Goal: Information Seeking & Learning: Learn about a topic

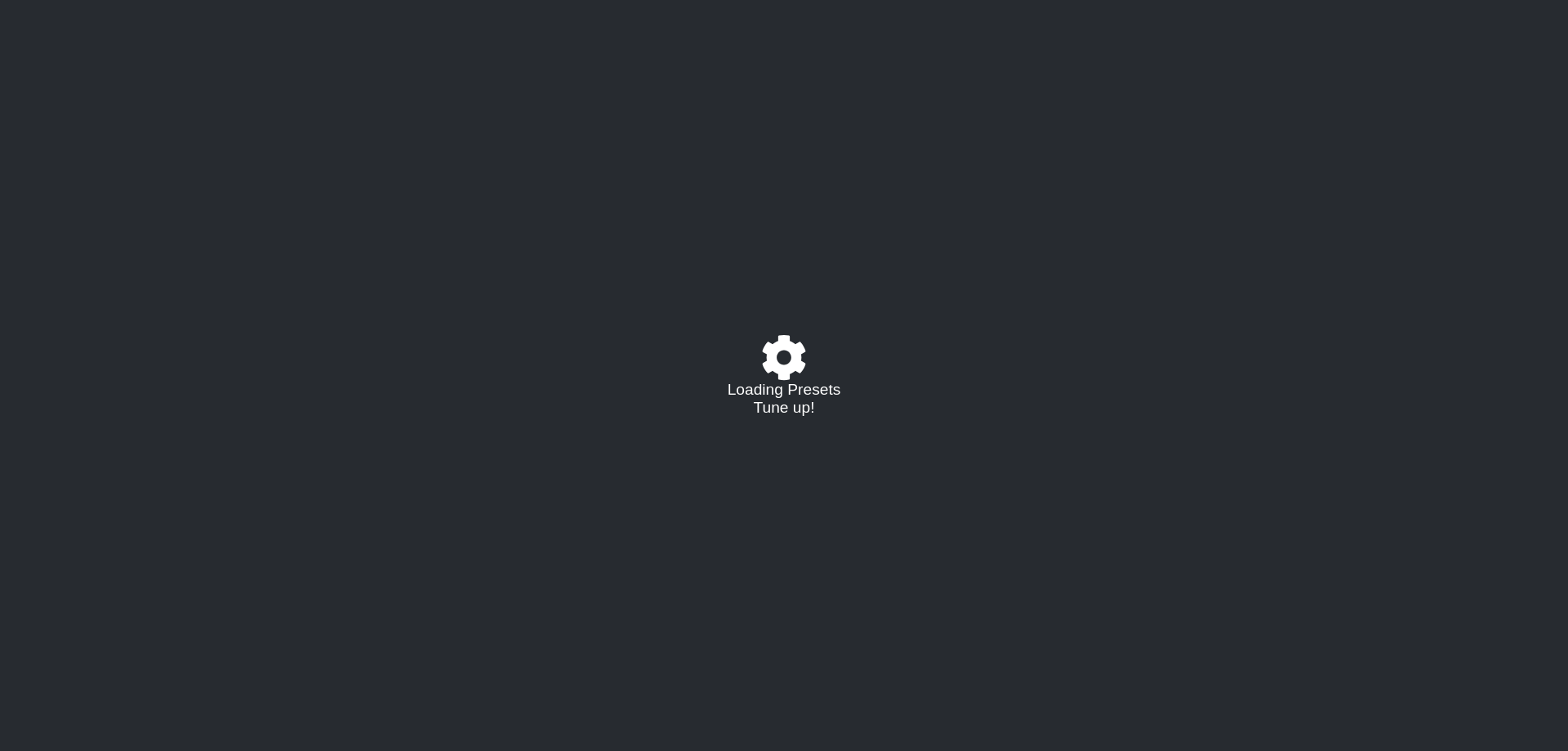
select select "/023177548424"
select select "A"
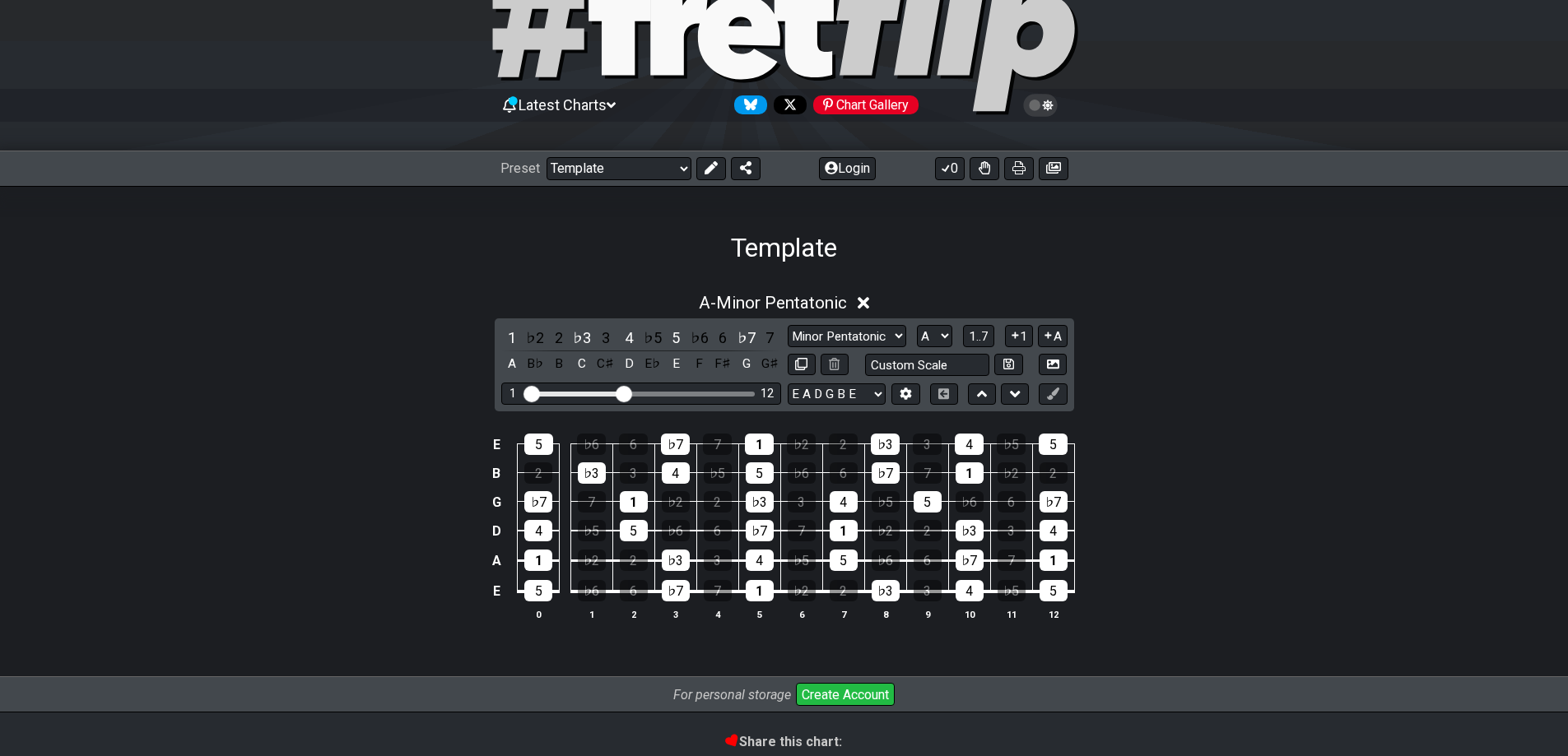
scroll to position [164, 0]
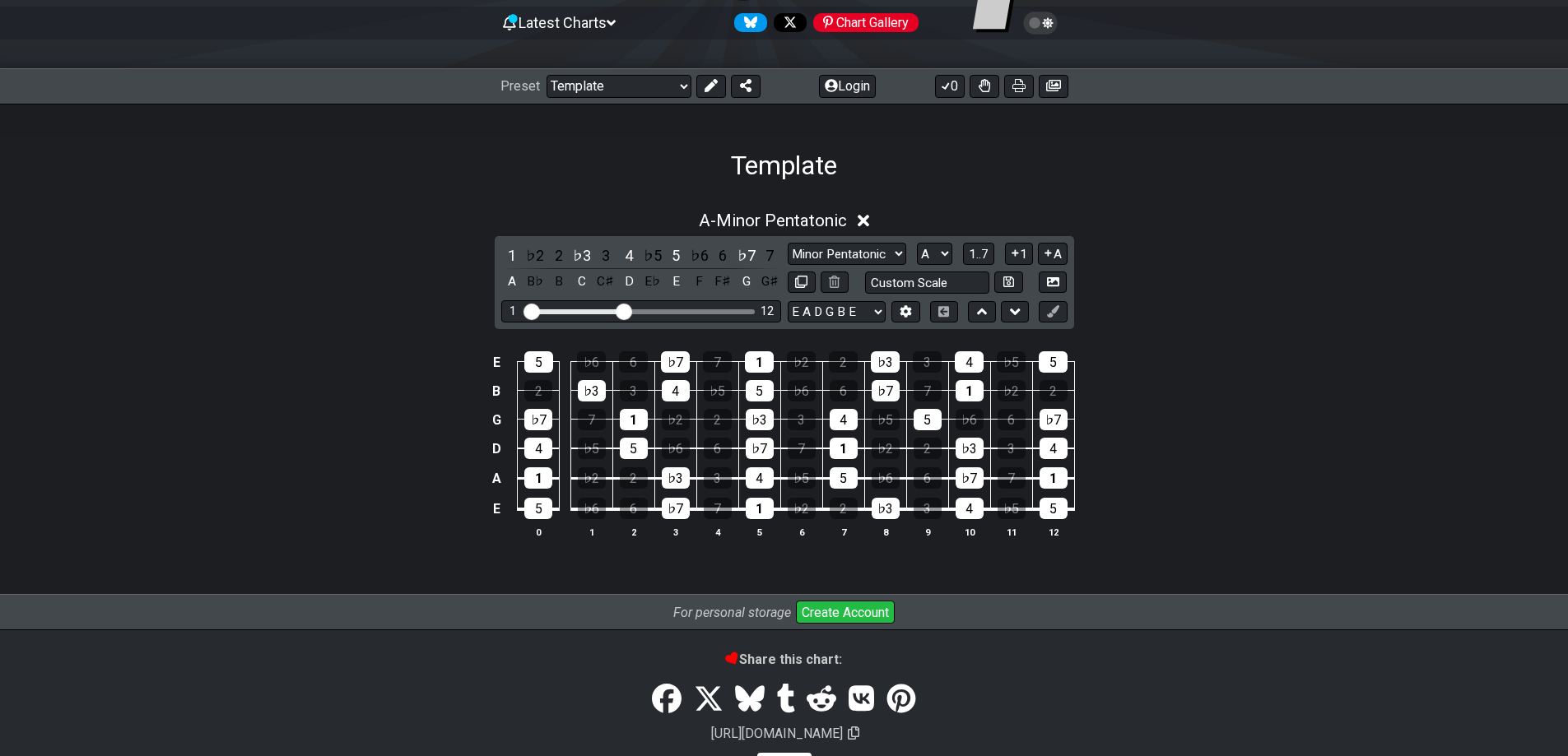
click at [881, 265] on div "Minor Pentatonic Major 3rds Minor Pentatonic Major Pentatonic Minor Blues Major…" at bounding box center [927, 268] width 280 height 51
click at [875, 259] on select "Minor Pentatonic Major 3rds Minor Pentatonic Major Pentatonic Minor Blues Major…" at bounding box center [847, 253] width 118 height 22
click at [1392, 288] on div "A - Minor Pentatonic 1 ♭2 2 ♭3 3 4 ♭5 5 ♭6 6 ♭7 7 A B♭ B C C♯ D E♭ E F F♯ G G♯ …" at bounding box center [784, 381] width 1284 height 361
click at [1308, 256] on div "A - Minor Pentatonic 1 ♭2 2 ♭3 3 4 ♭5 5 ♭6 6 ♭7 7 A B♭ B C C♯ D E♭ E F F♯ G G♯ …" at bounding box center [784, 381] width 1284 height 361
click at [836, 256] on select "Minor Pentatonic Major 3rds Minor Pentatonic Major Pentatonic Minor Blues Major…" at bounding box center [847, 253] width 118 height 22
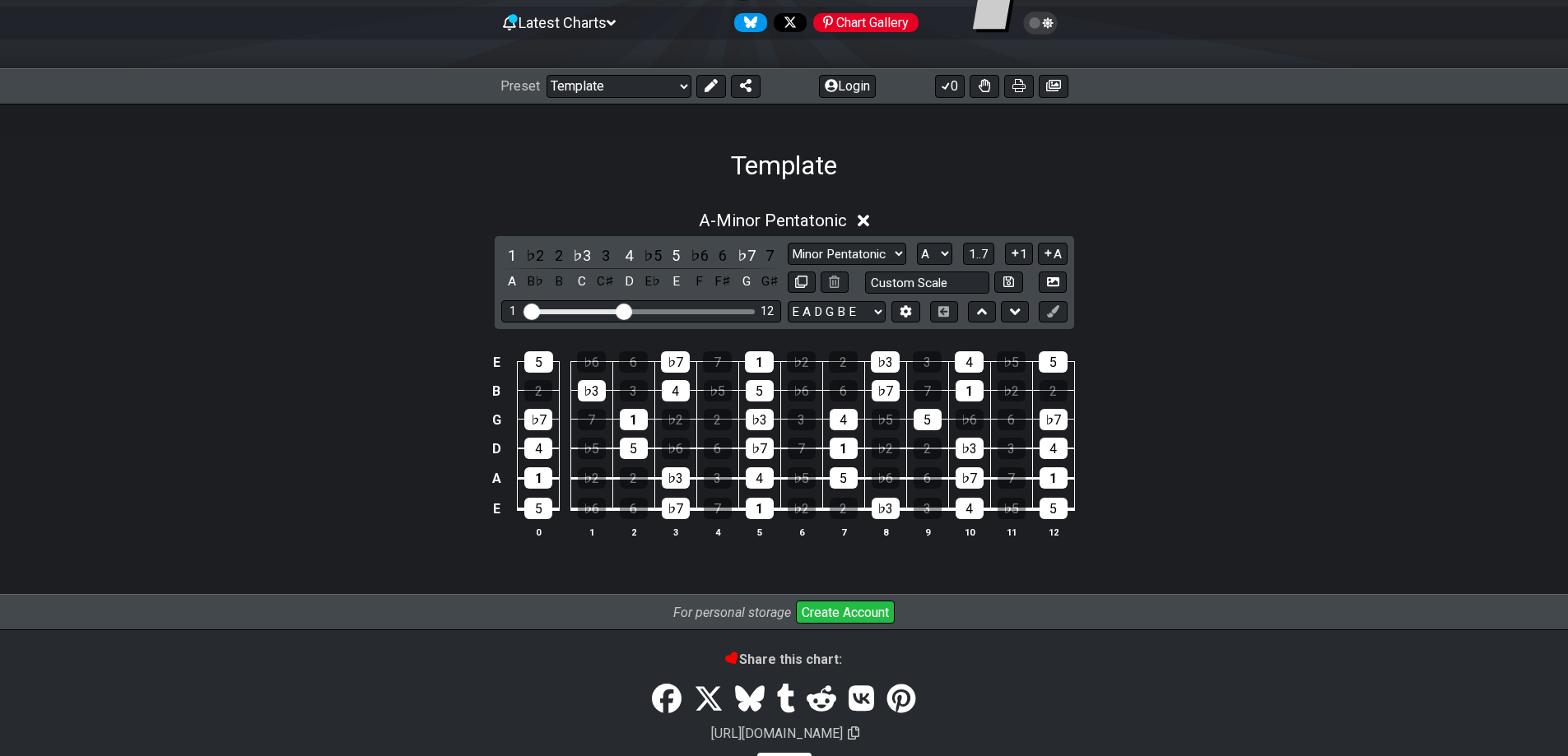
click at [1300, 486] on div "E 5 ♭6 6 ♭7 7 1 ♭2 2 ♭3 3 4 ♭5 5 B 2 ♭3 3 4 ♭5 5 ♭6 6 ♭7 7 1 ♭2 2 G ♭7 7 1 ♭2 2…" at bounding box center [784, 446] width 1284 height 231
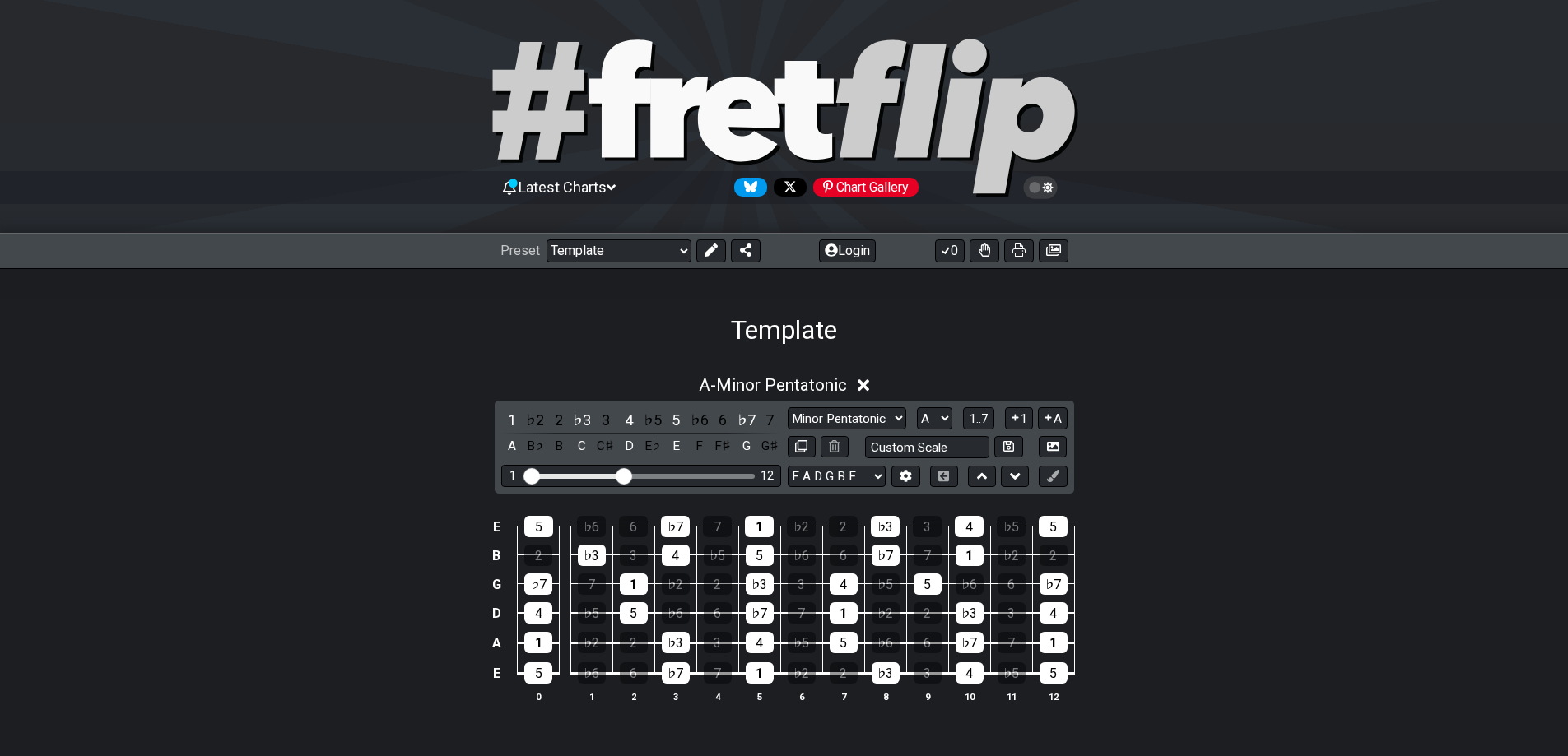
scroll to position [243, 0]
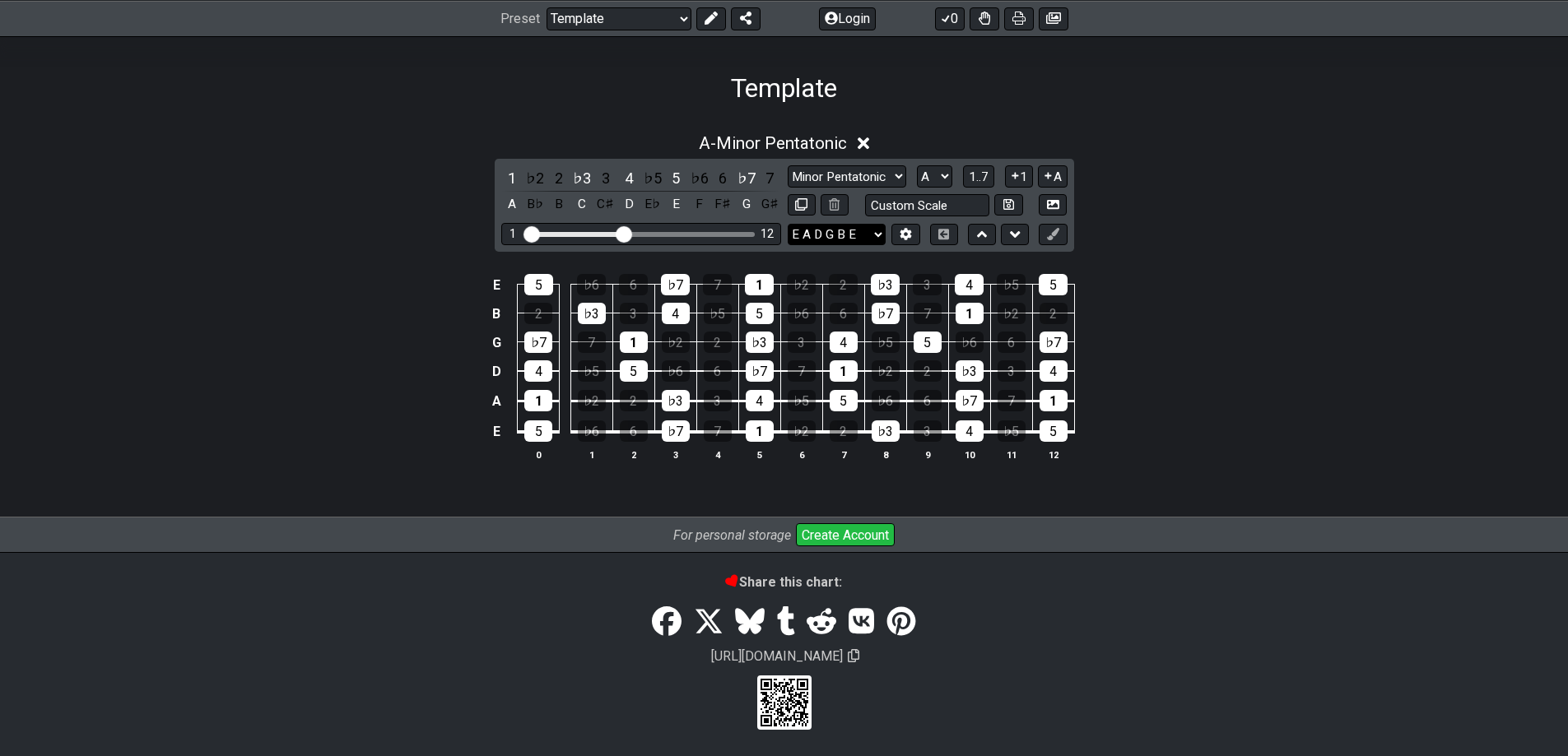
click at [856, 231] on select "E A D G B E E A D G B E E A D G B E B E A D F♯ B A D G C E A D A D G B E E♭ A♭ …" at bounding box center [836, 235] width 98 height 22
click at [1349, 221] on div "A - Minor Pentatonic 1 ♭2 2 ♭3 3 4 ♭5 5 ♭6 6 ♭7 7 A B♭ B C C♯ D E♭ E F F♯ G G♯ …" at bounding box center [784, 304] width 1284 height 361
click at [873, 179] on select "Minor Pentatonic Major 3rds Minor Pentatonic Major Pentatonic Minor Blues Major…" at bounding box center [847, 176] width 118 height 22
select select "Major 3rds"
click at [788, 188] on select "Minor Pentatonic Major 3rds Minor Pentatonic Major Pentatonic Minor Blues Major…" at bounding box center [847, 176] width 118 height 22
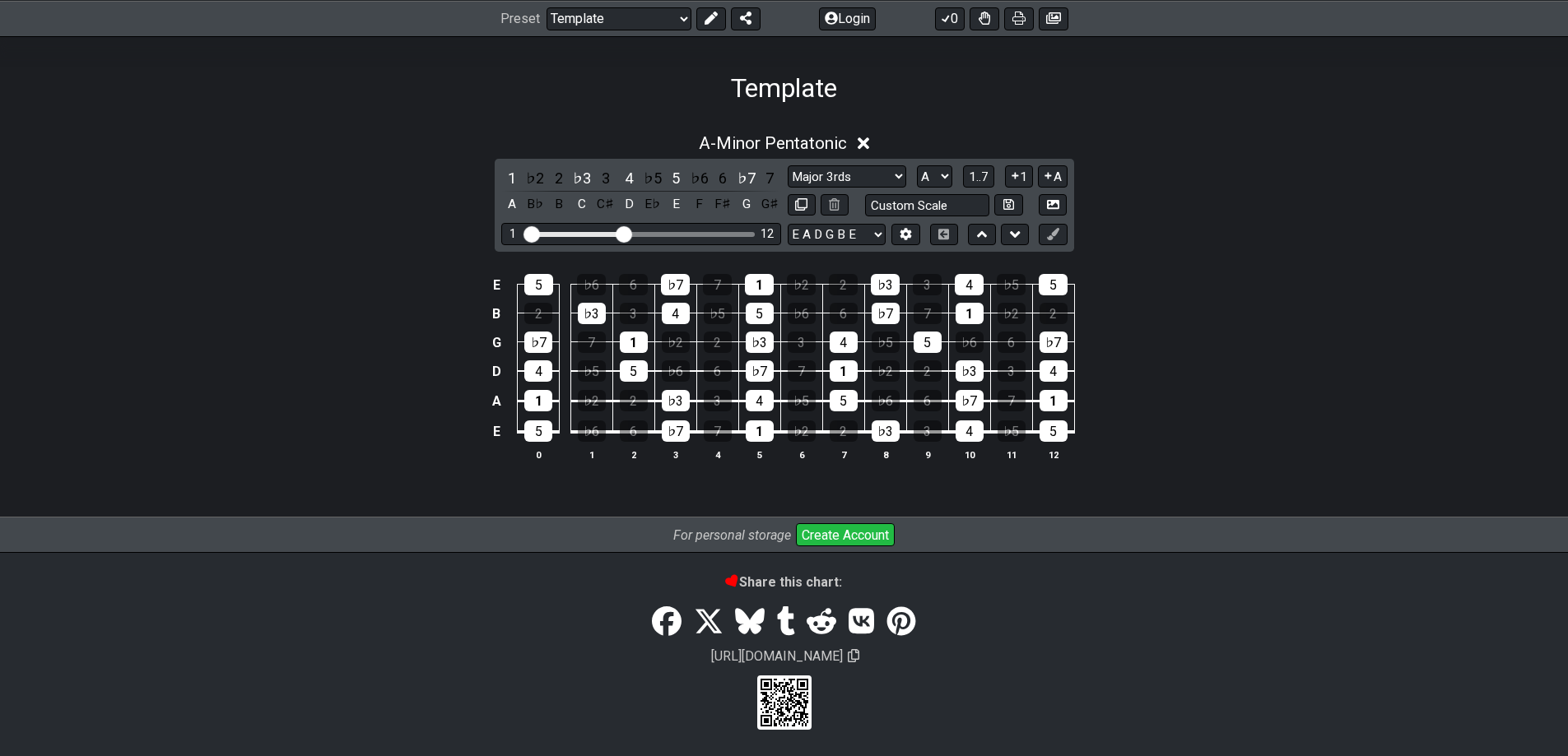
scroll to position [166, 0]
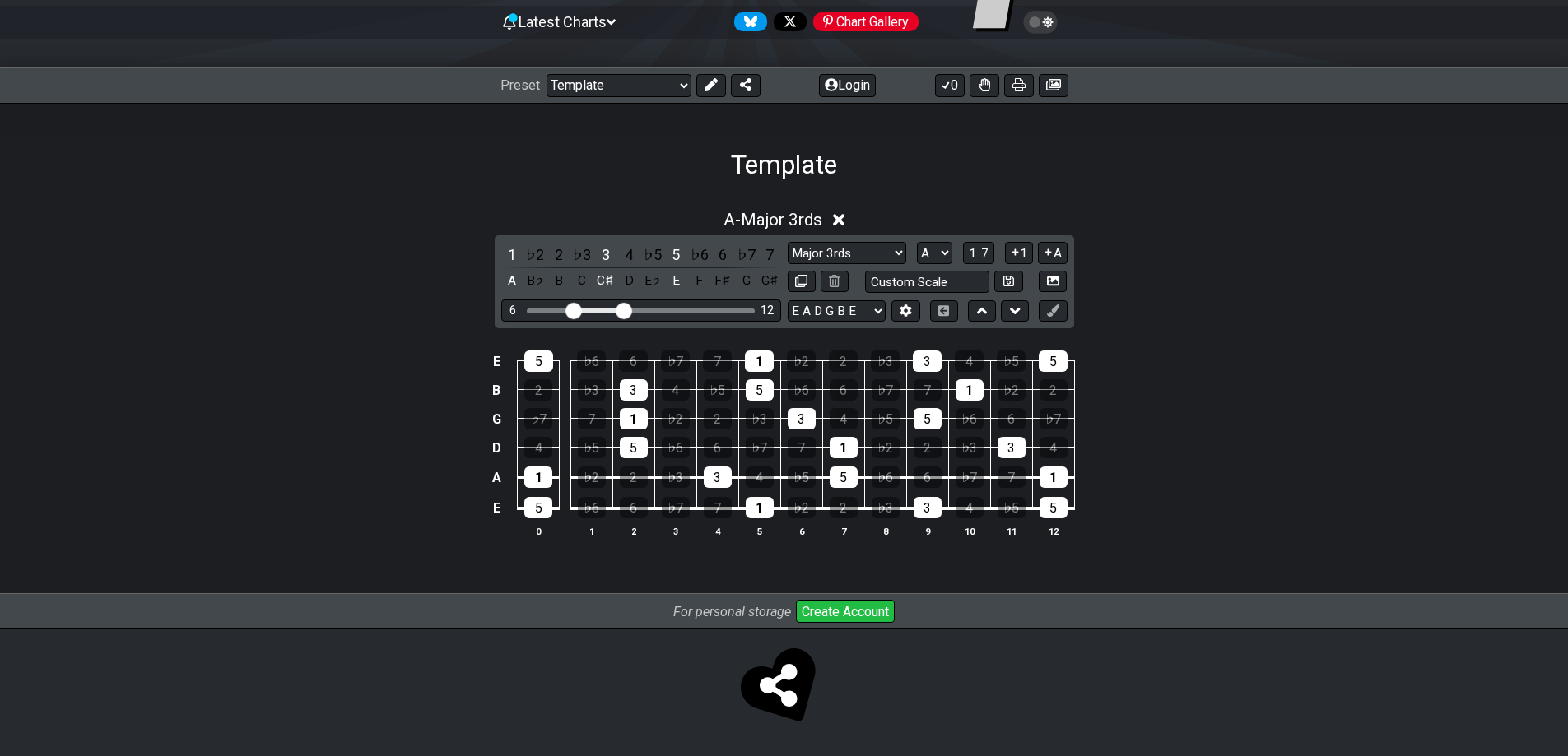
drag, startPoint x: 535, startPoint y: 313, endPoint x: 569, endPoint y: 315, distance: 34.1
click at [569, 310] on input "Visible fret range" at bounding box center [641, 310] width 234 height 0
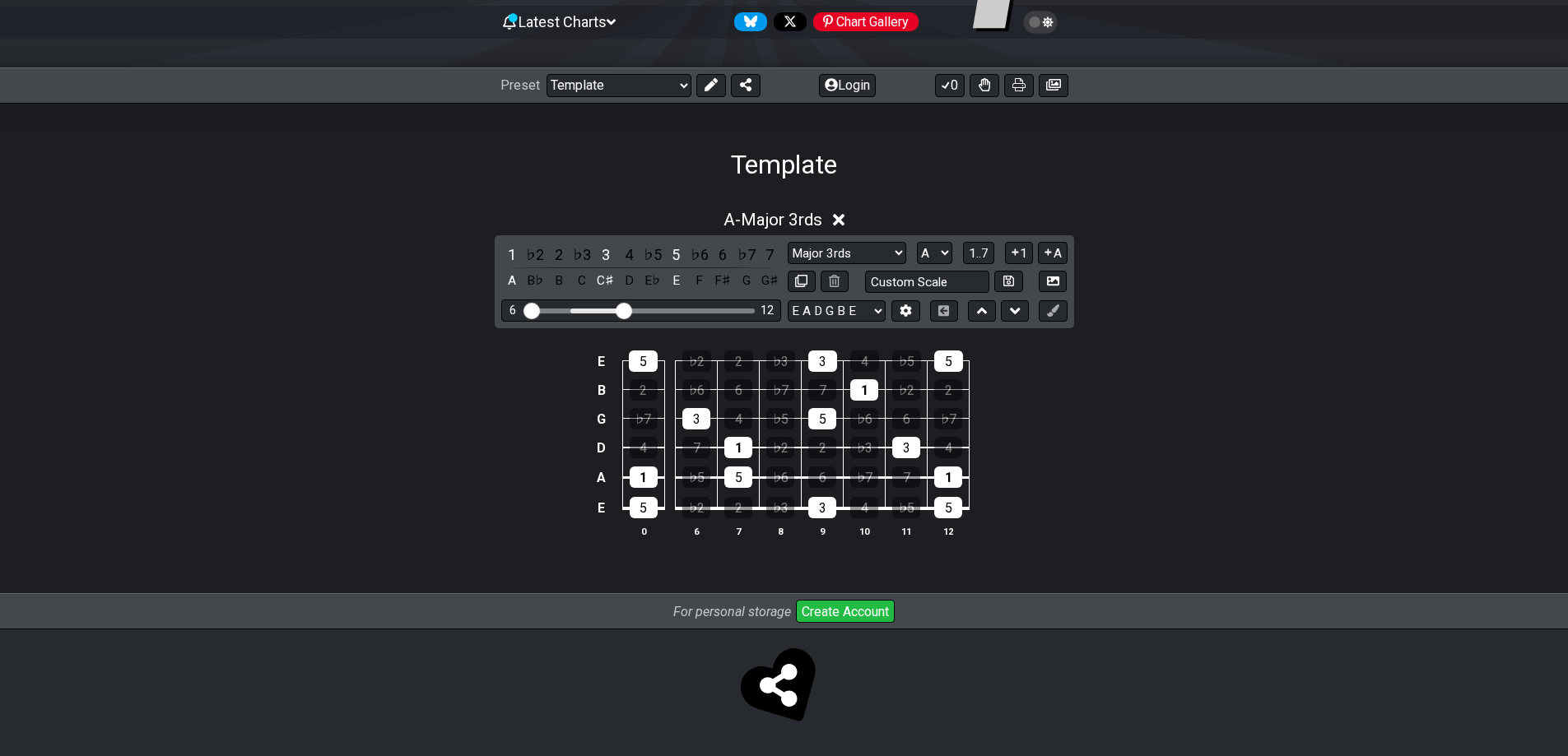
drag, startPoint x: 569, startPoint y: 315, endPoint x: 508, endPoint y: 320, distance: 61.2
click at [524, 310] on input "Visible fret range" at bounding box center [641, 310] width 234 height 0
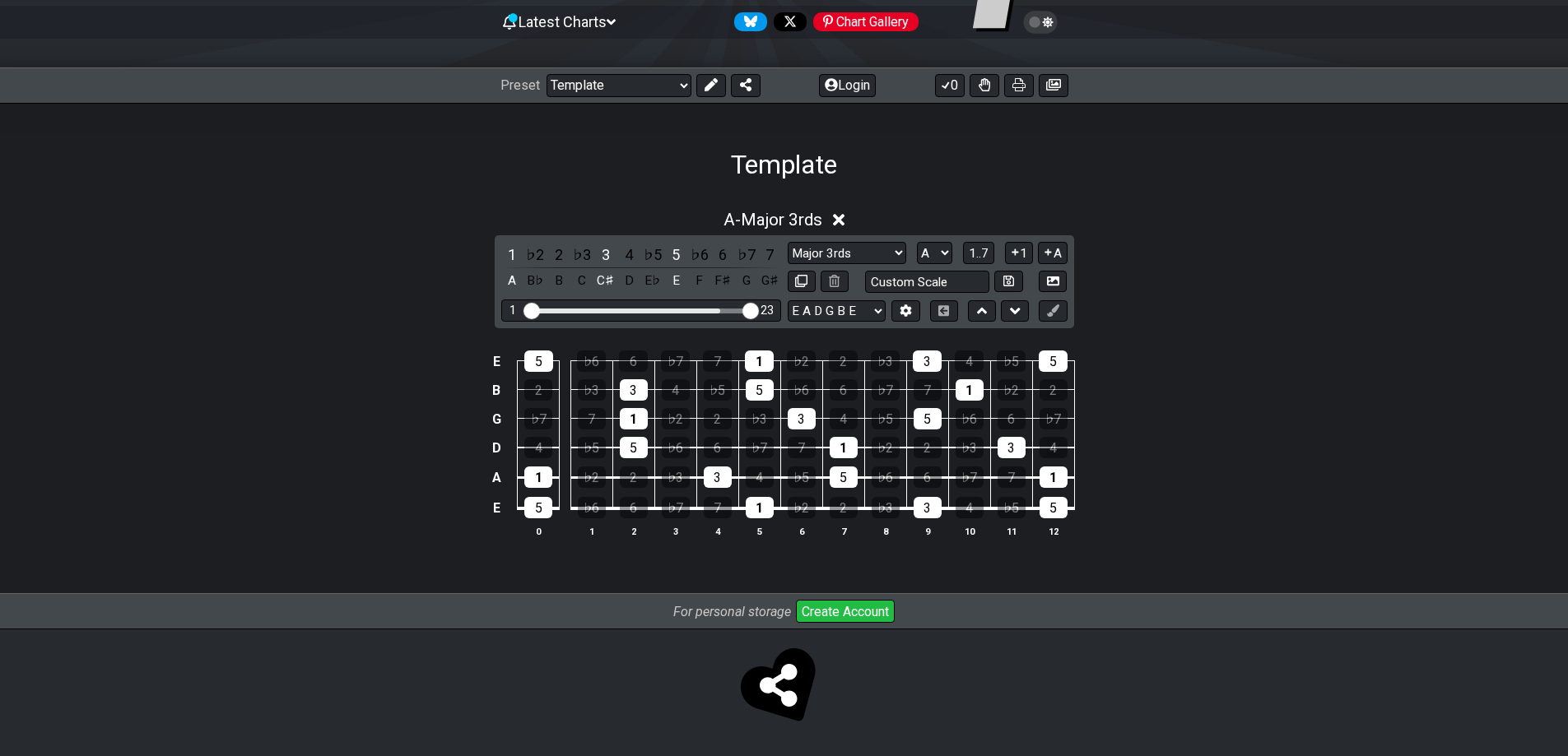
drag, startPoint x: 619, startPoint y: 310, endPoint x: 812, endPoint y: 327, distance: 193.7
click at [758, 310] on input "Visible fret range" at bounding box center [641, 310] width 234 height 0
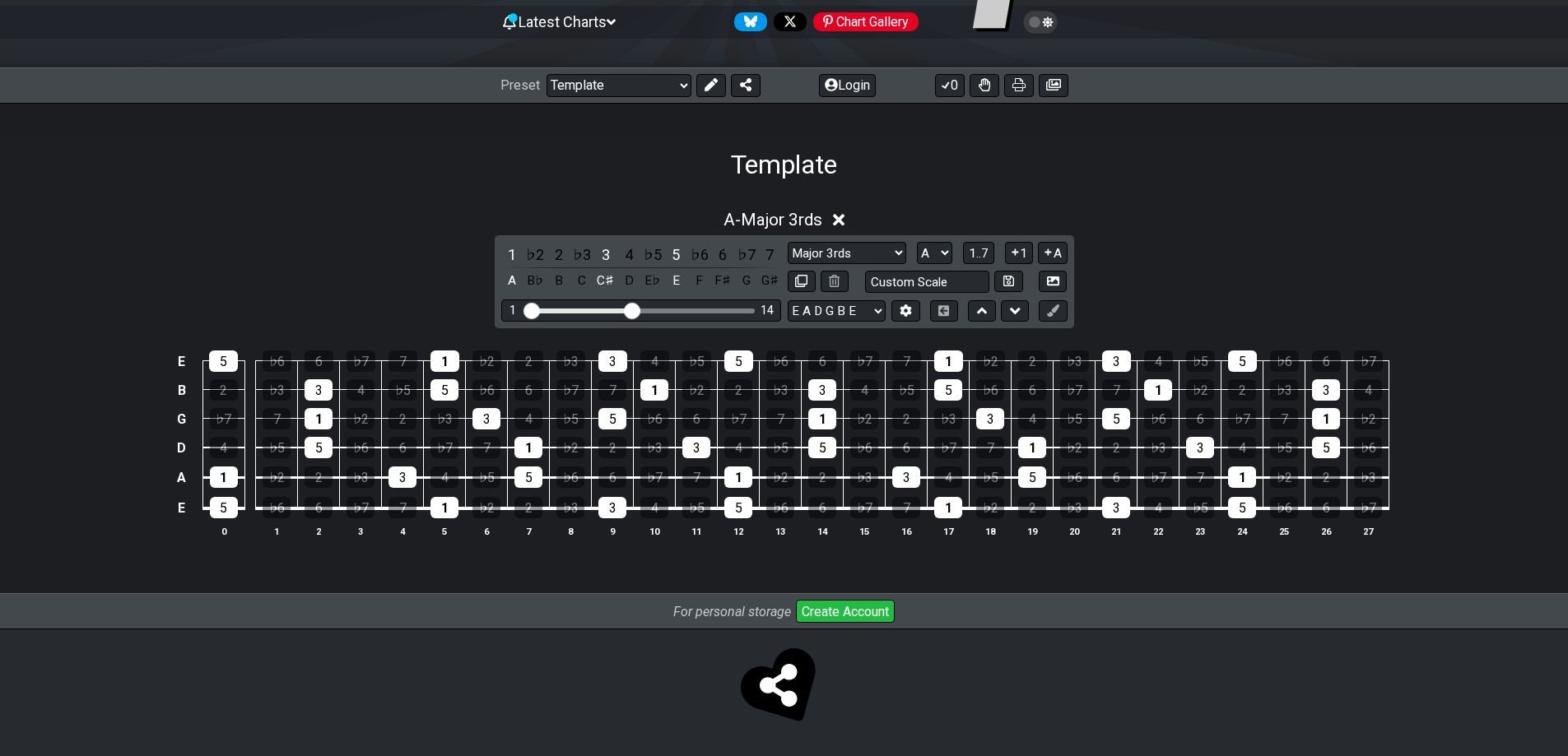
drag, startPoint x: 755, startPoint y: 310, endPoint x: 634, endPoint y: 315, distance: 121.1
click at [634, 310] on input "Visible fret range" at bounding box center [641, 310] width 234 height 0
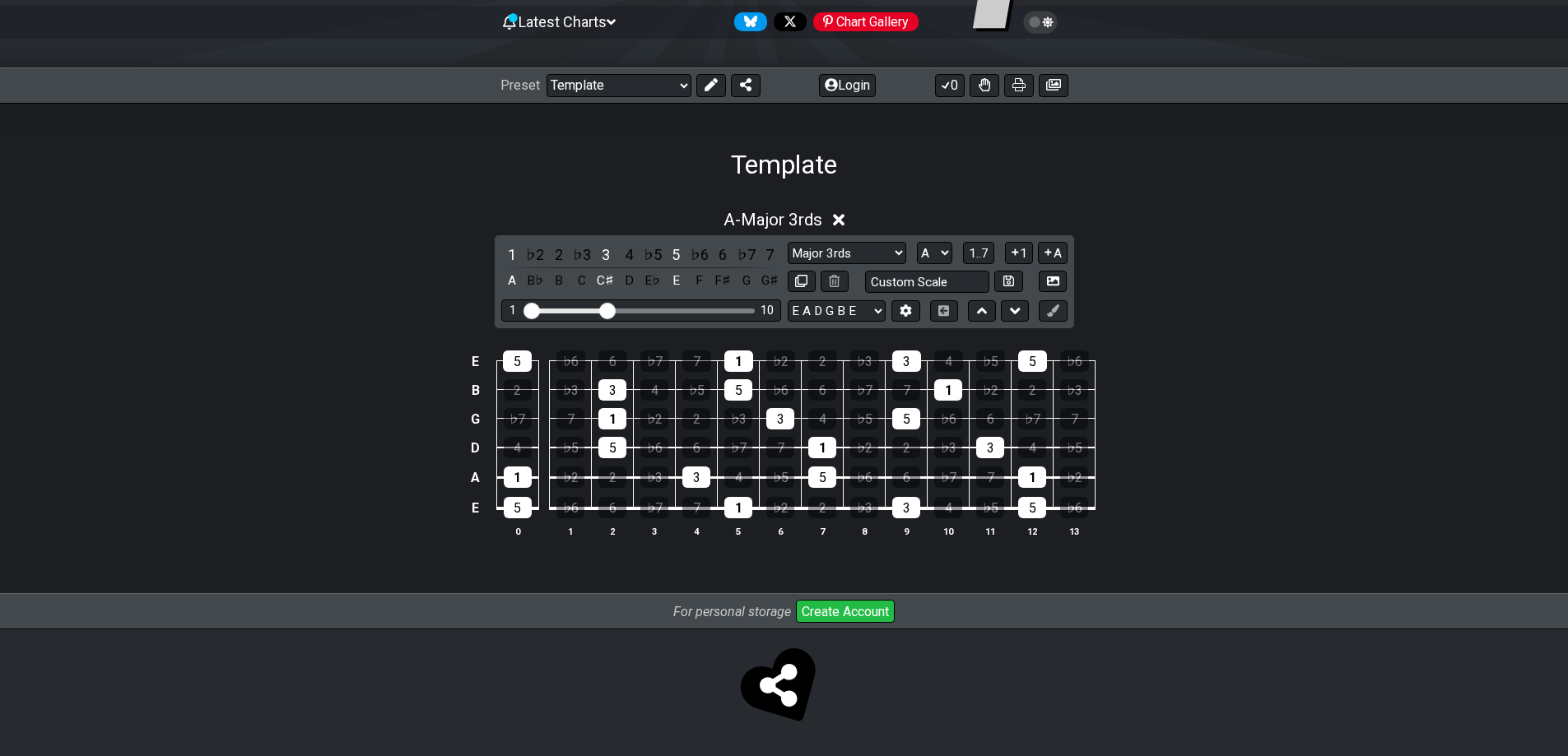
drag, startPoint x: 634, startPoint y: 315, endPoint x: 609, endPoint y: 313, distance: 25.1
click at [609, 310] on input "Visible fret range" at bounding box center [641, 310] width 234 height 0
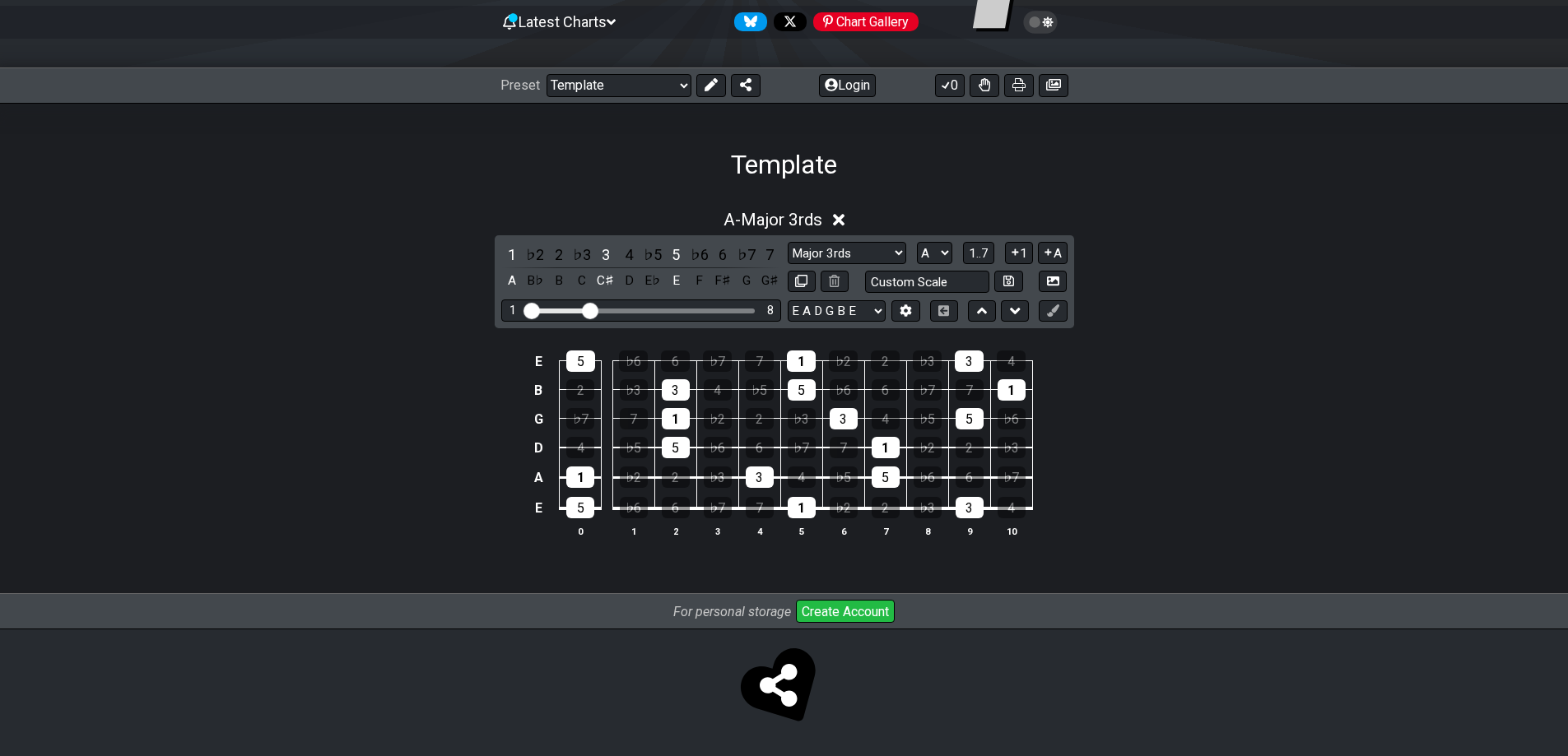
drag, startPoint x: 609, startPoint y: 313, endPoint x: 594, endPoint y: 308, distance: 15.8
click at [594, 310] on input "Visible fret range" at bounding box center [641, 310] width 234 height 0
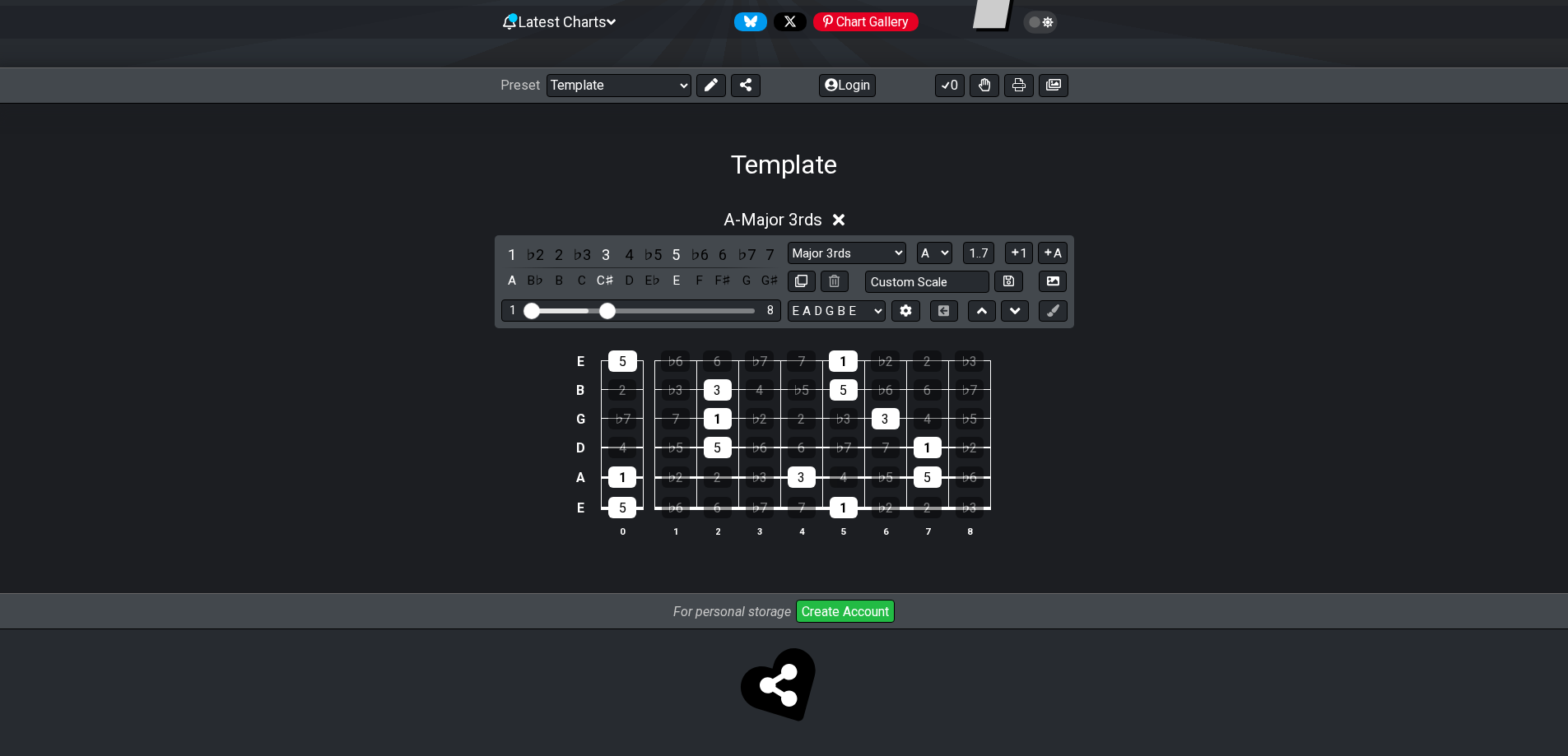
drag, startPoint x: 594, startPoint y: 308, endPoint x: 604, endPoint y: 310, distance: 10.2
click at [604, 310] on input "Visible fret range" at bounding box center [641, 310] width 234 height 0
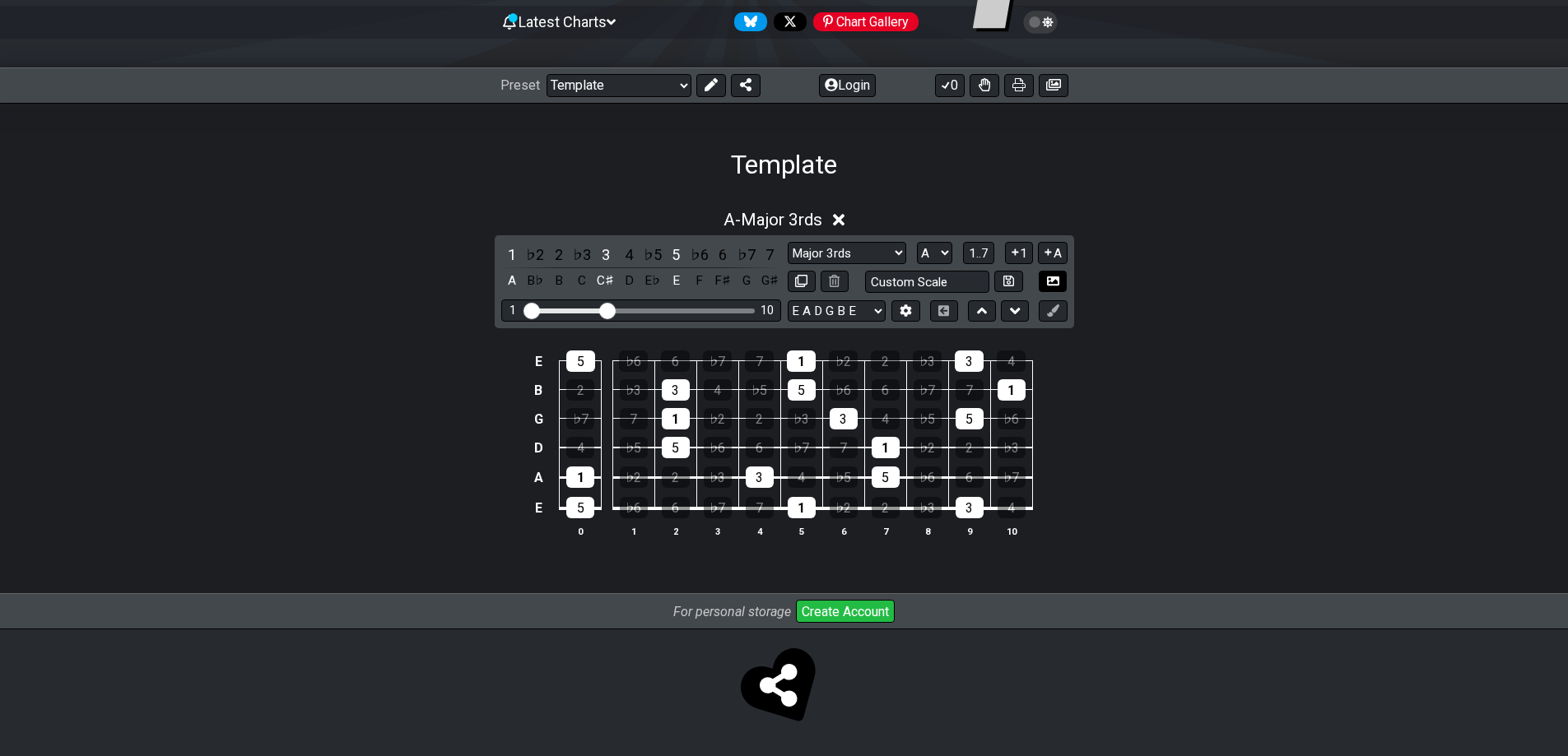
click at [1056, 286] on icon at bounding box center [1052, 281] width 13 height 13
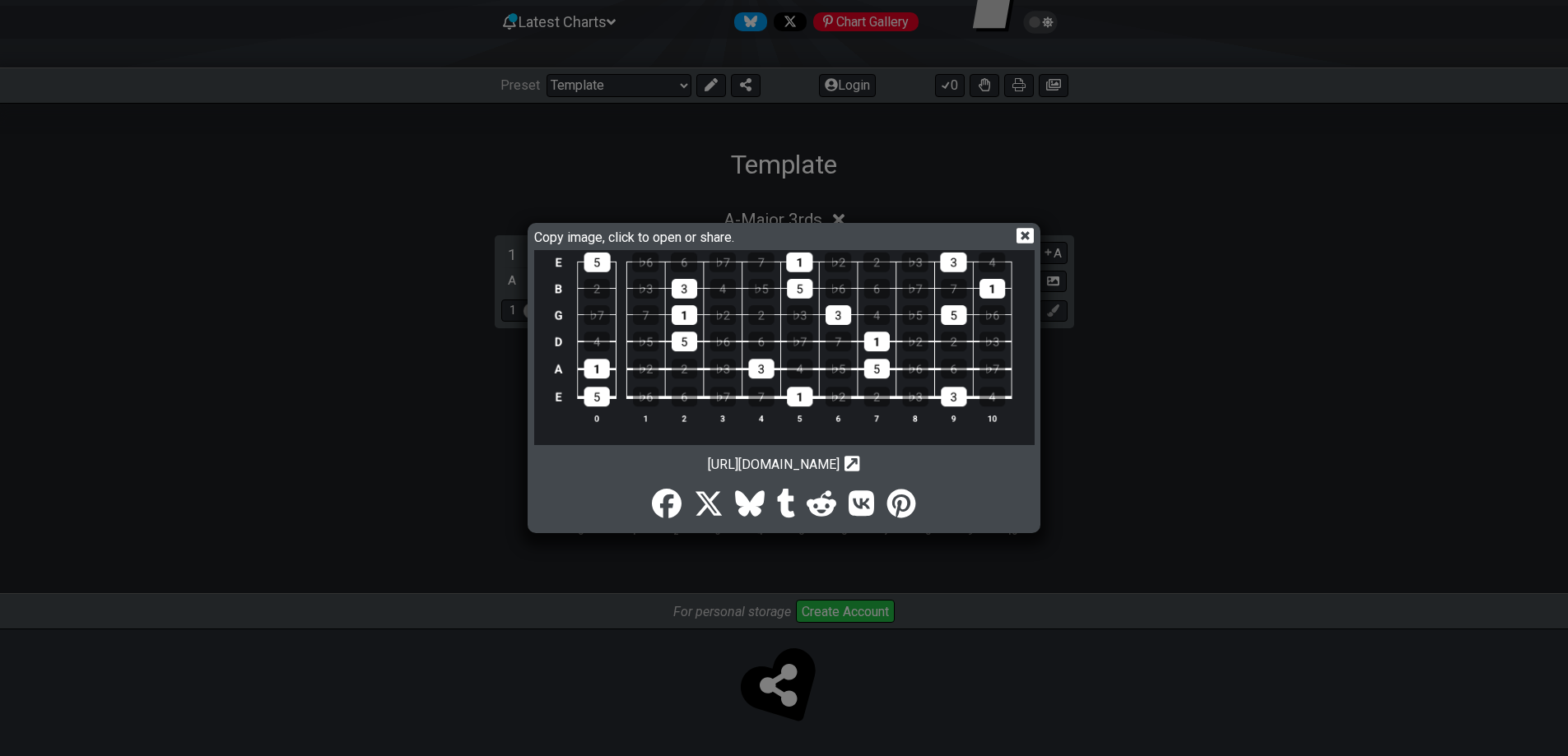
scroll to position [0, 0]
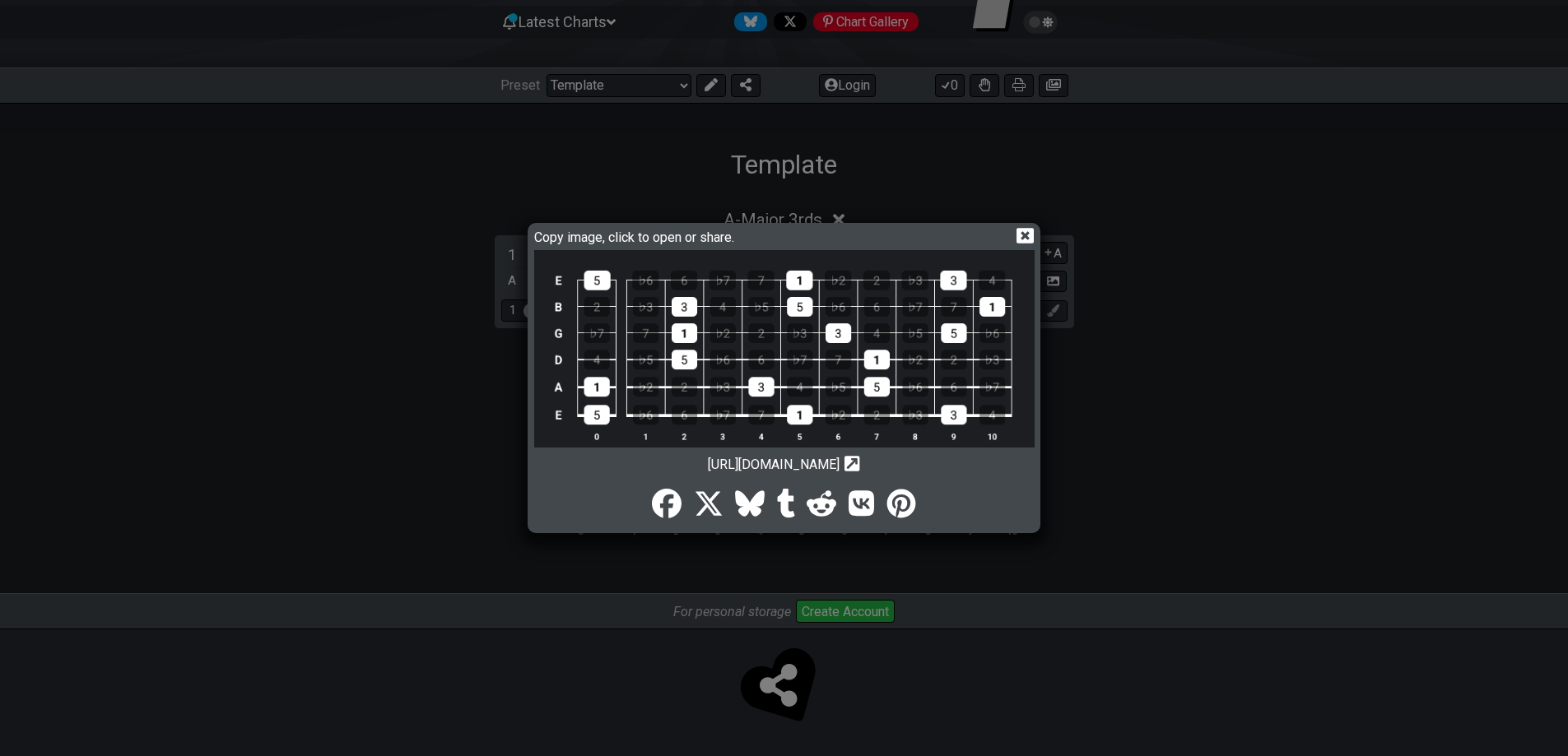
click at [1271, 429] on div "Copy image, click to open or share. https://img.fretflip.com/024M6T46T-meguqzsn…" at bounding box center [784, 378] width 1568 height 756
click at [1023, 236] on icon at bounding box center [1025, 236] width 17 height 17
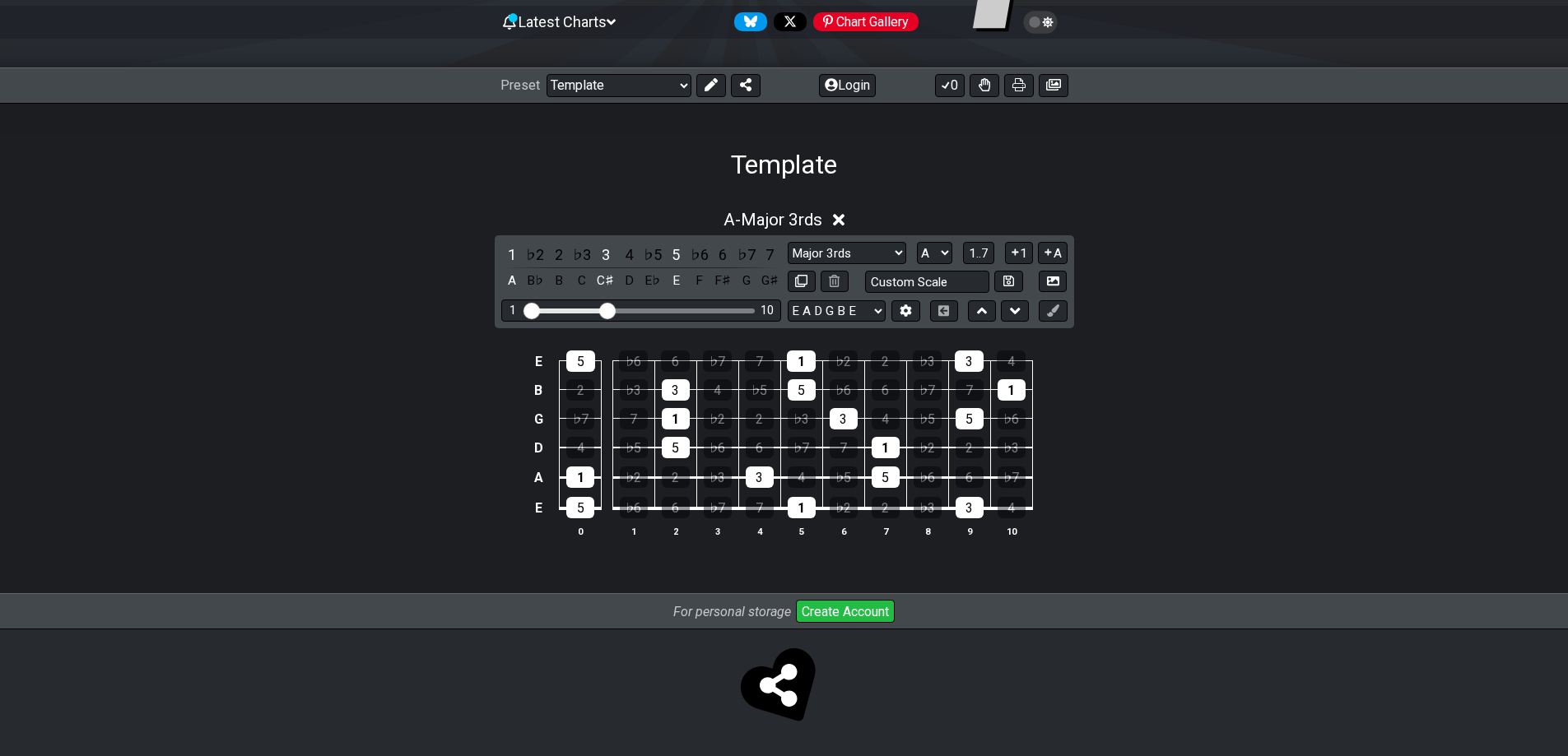
drag, startPoint x: 774, startPoint y: 226, endPoint x: 1239, endPoint y: 194, distance: 466.1
click at [1239, 194] on div "A - Major 3rds 1 ♭2 2 ♭3 3 4 ♭5 5 ♭6 6 ♭7 7 A B♭ B C C♯ D E♭ E F F♯ G G♯ Minor …" at bounding box center [784, 388] width 1284 height 415
click at [801, 246] on select "Minor Pentatonic Major 3rds Minor Pentatonic Major Pentatonic Minor Blues Major…" at bounding box center [847, 253] width 118 height 22
click at [626, 98] on div "Preset Welcome to #fretflip! Template Custom Preset Minor Pentatonic Major Pent…" at bounding box center [784, 85] width 1568 height 37
click at [624, 90] on select "Welcome to #fretflip! Template Custom Preset Minor Pentatonic Major Pentatonic …" at bounding box center [619, 85] width 145 height 23
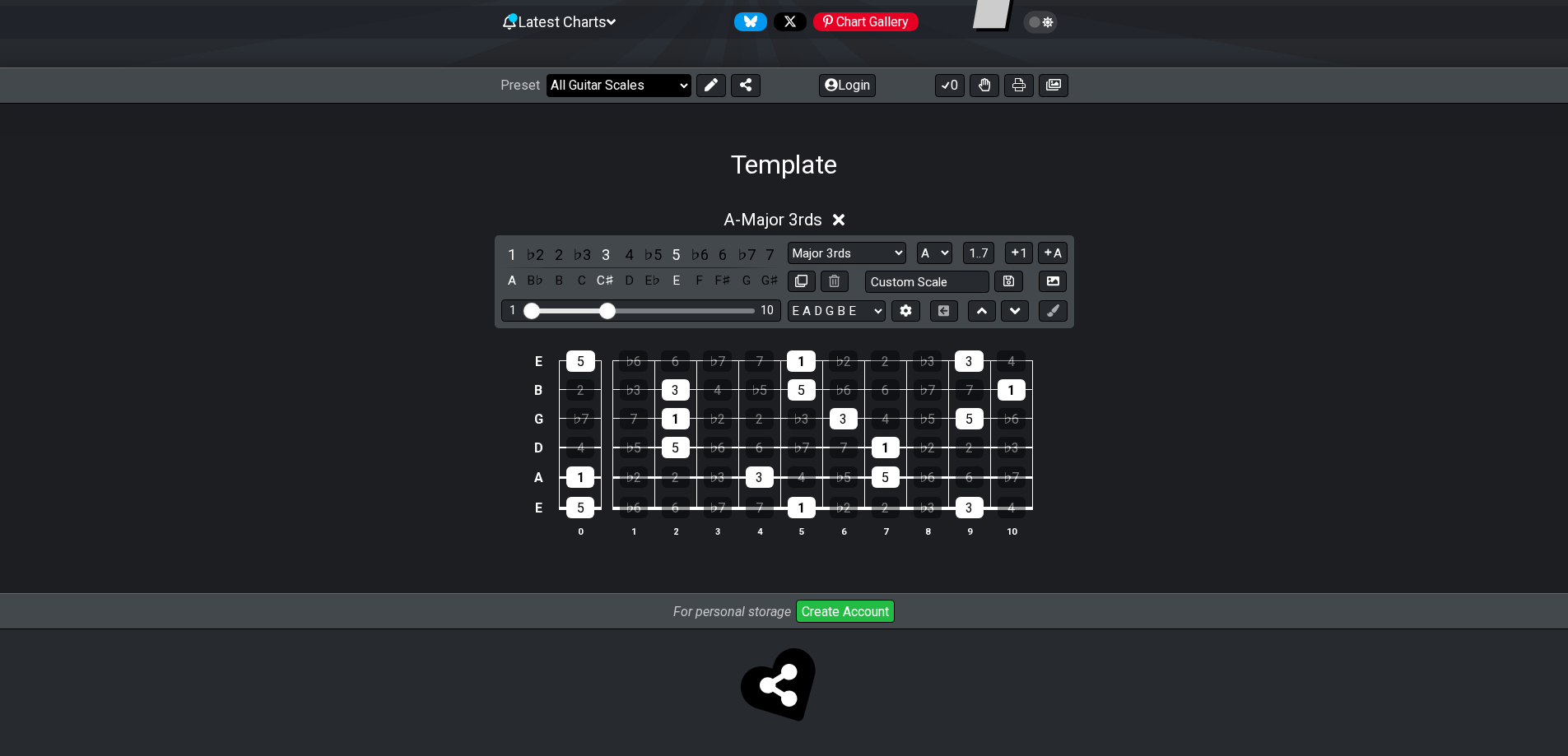
click at [546, 74] on select "Welcome to #fretflip! Template Custom Preset Minor Pentatonic Major Pentatonic …" at bounding box center [619, 85] width 145 height 23
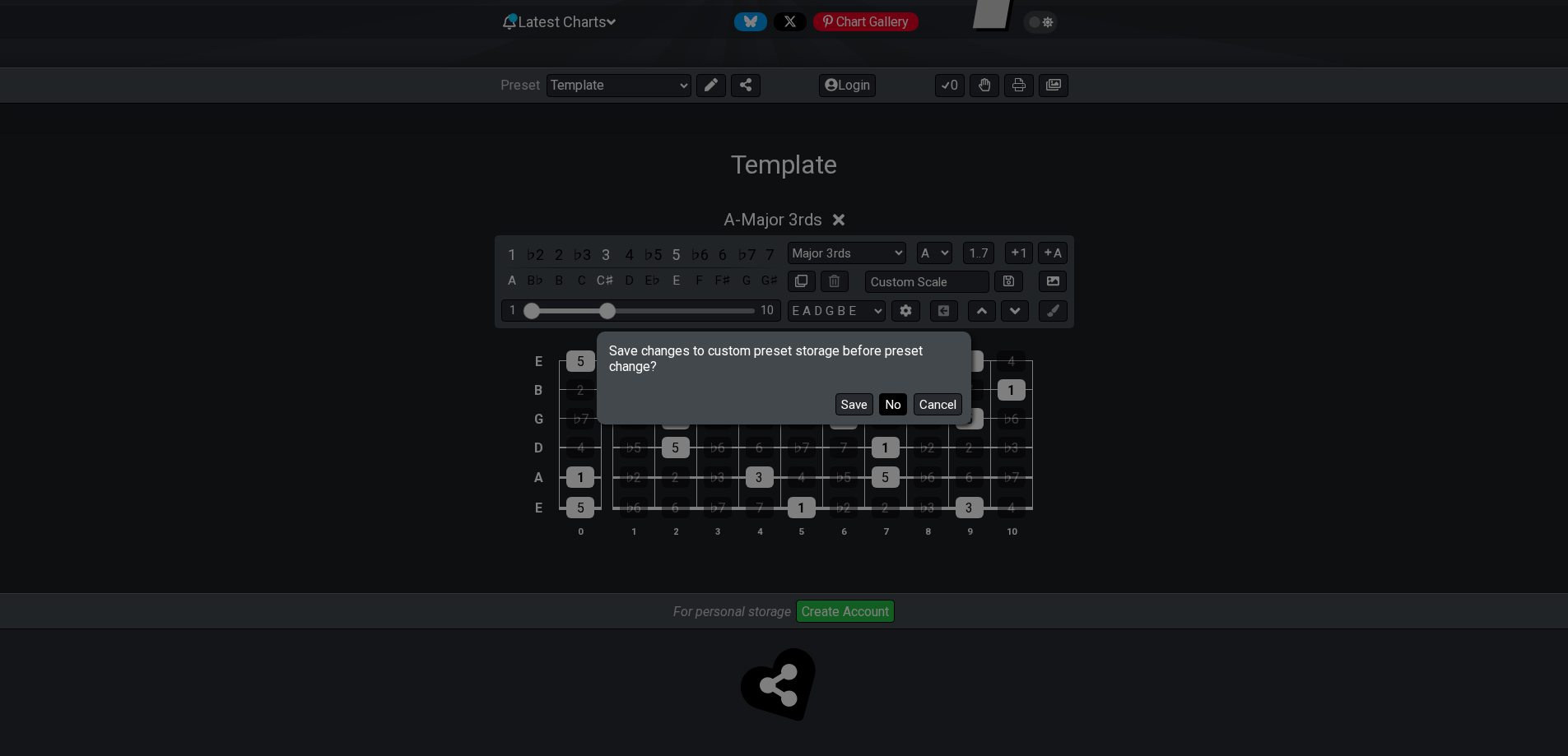
click at [883, 404] on button "No" at bounding box center [892, 404] width 28 height 22
select select "/guitar-scales"
select select "C"
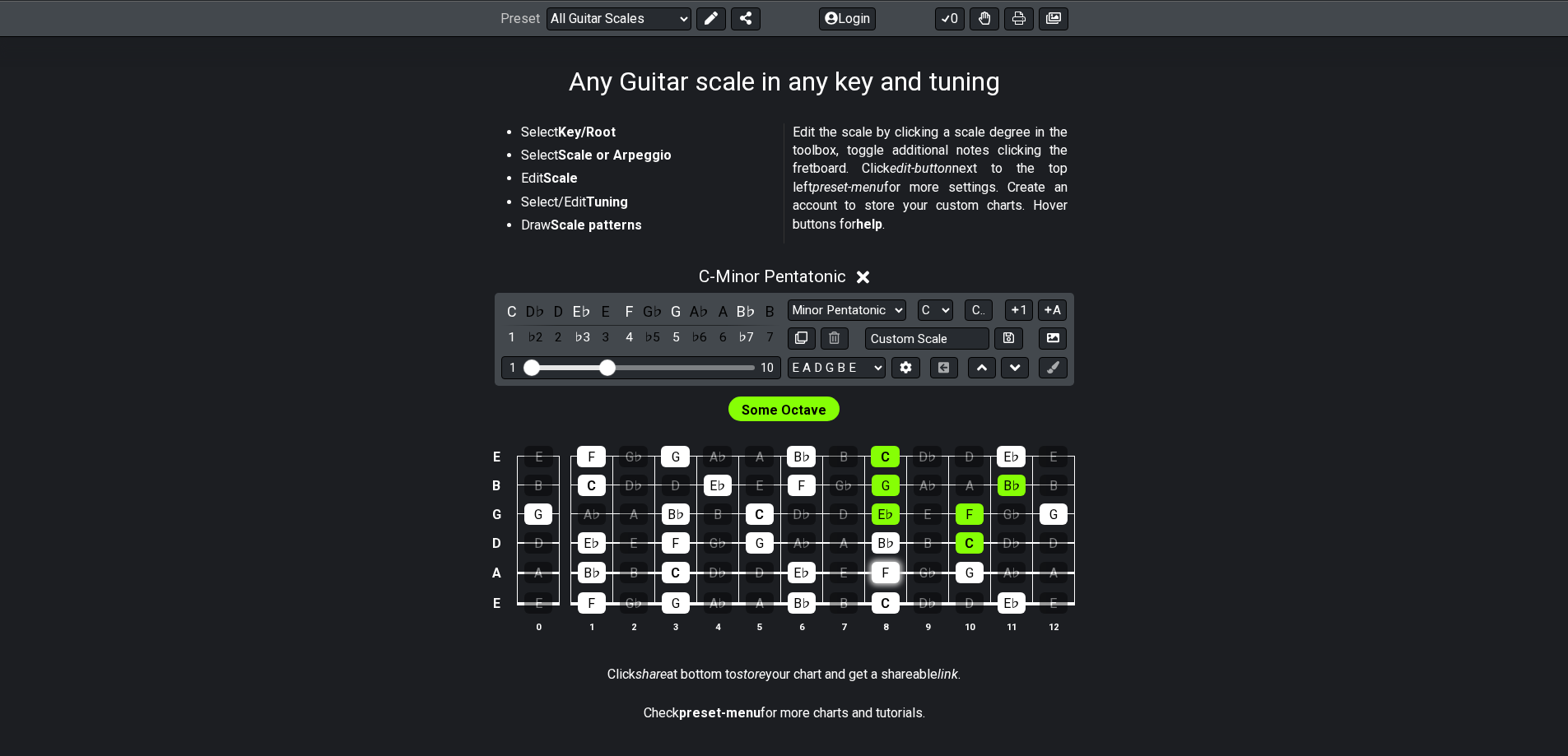
scroll to position [331, 0]
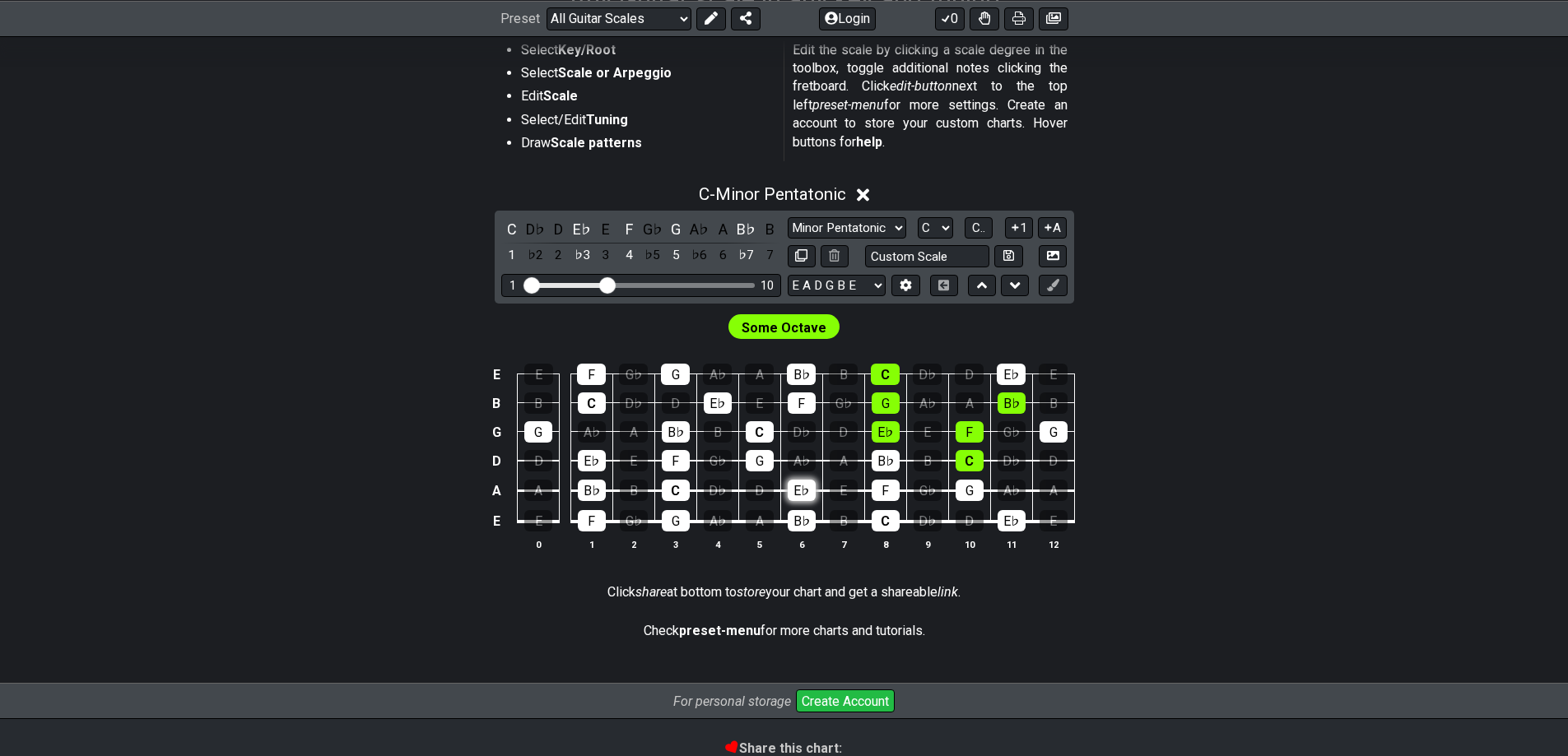
click at [801, 486] on div "E♭" at bounding box center [801, 490] width 28 height 21
click at [757, 453] on div "G" at bounding box center [759, 460] width 28 height 21
click at [794, 520] on div "B♭" at bounding box center [801, 520] width 28 height 21
click at [873, 522] on div "C" at bounding box center [885, 520] width 28 height 21
click at [878, 486] on div "F" at bounding box center [885, 490] width 28 height 21
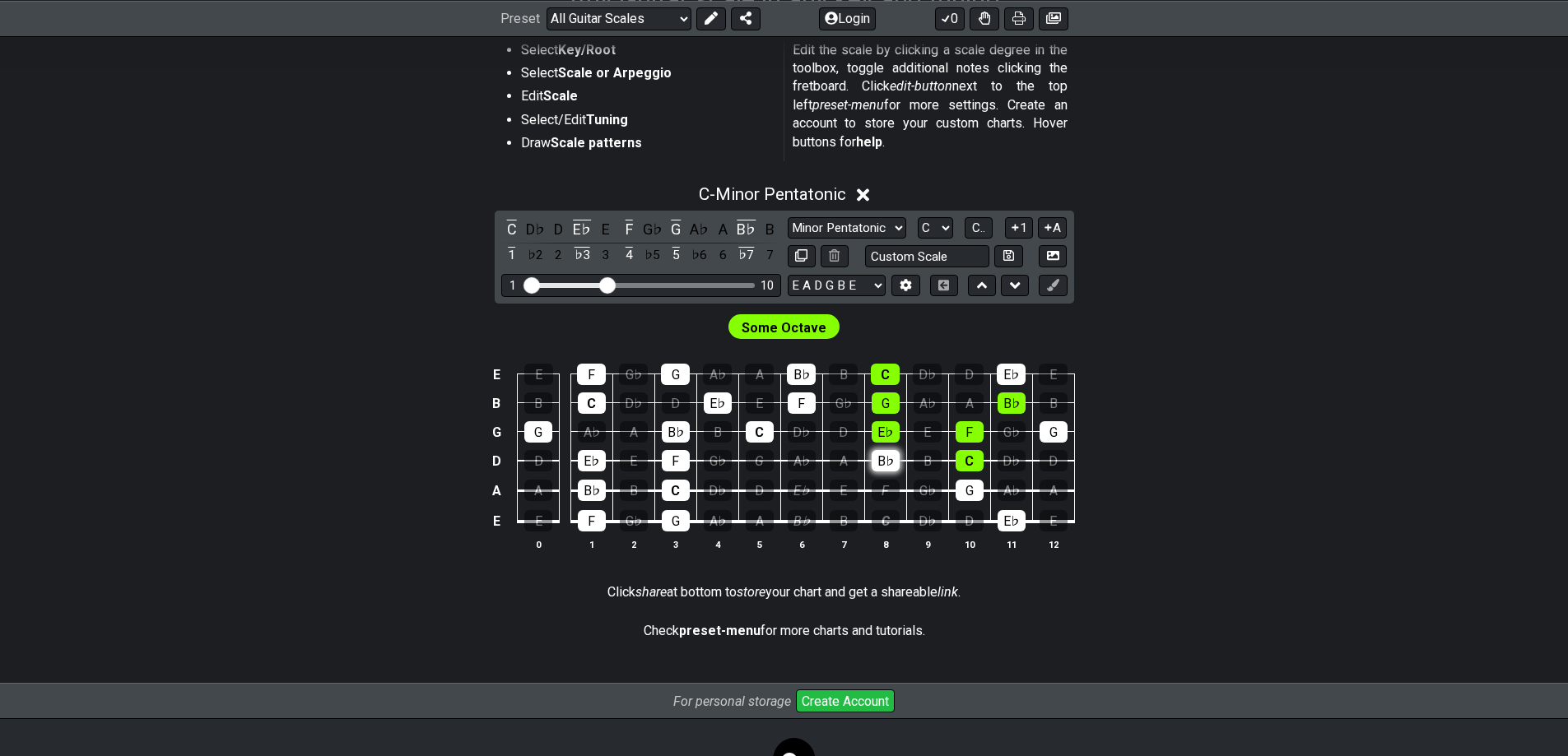
click at [886, 461] on div "B♭" at bounding box center [885, 460] width 28 height 21
click at [891, 429] on div "E♭" at bounding box center [885, 431] width 28 height 21
click at [891, 406] on div "G" at bounding box center [885, 402] width 28 height 21
click at [888, 379] on div "C" at bounding box center [885, 374] width 29 height 21
click at [796, 382] on div "B♭" at bounding box center [801, 374] width 29 height 21
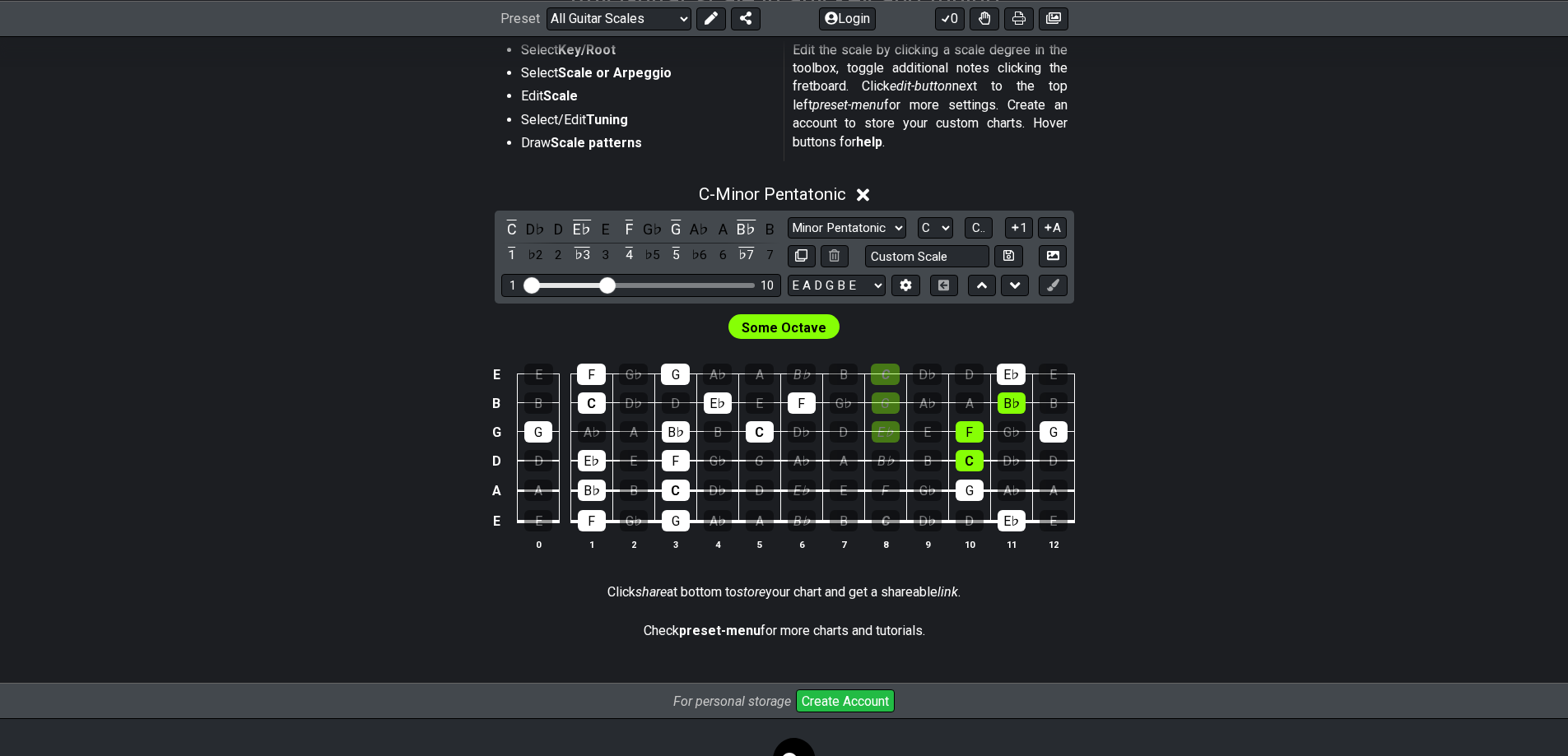
click at [804, 416] on td "D♭" at bounding box center [801, 418] width 42 height 29
click at [740, 429] on td "C" at bounding box center [759, 418] width 42 height 29
click at [881, 226] on select "Minor Pentatonic Root Minor Pentatonic Major Pentatonic Minor Blues Major Blues…" at bounding box center [847, 228] width 118 height 22
select select "Root"
click at [788, 217] on select "Minor Pentatonic Root Minor Pentatonic Major Pentatonic Minor Blues Major Blues…" at bounding box center [847, 228] width 118 height 22
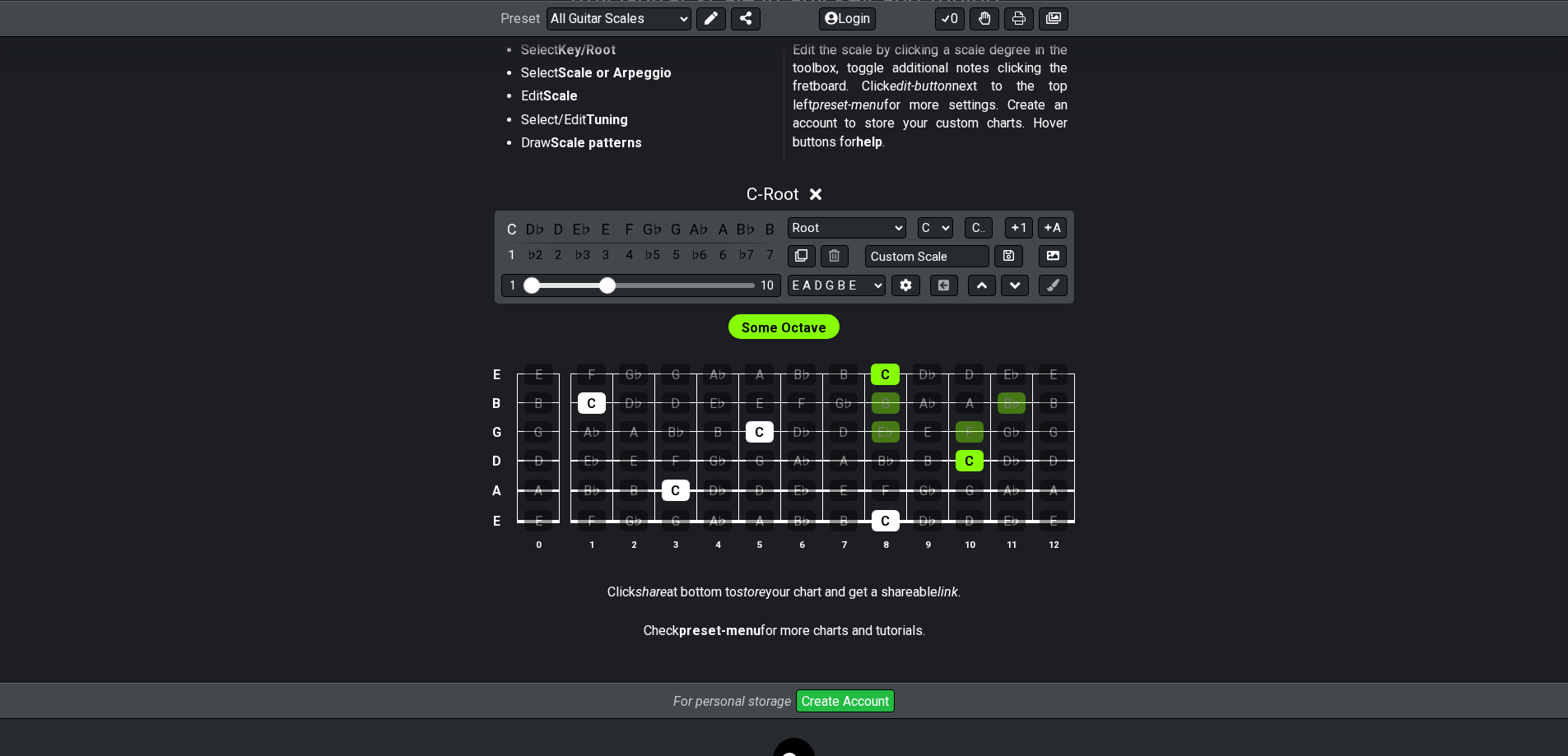
click at [774, 434] on td "G" at bounding box center [759, 446] width 42 height 30
click at [767, 434] on div "C" at bounding box center [759, 431] width 28 height 21
click at [681, 486] on div "C" at bounding box center [676, 490] width 28 height 21
click at [609, 401] on td "C" at bounding box center [590, 389] width 42 height 29
click at [594, 401] on div "C" at bounding box center [591, 402] width 28 height 21
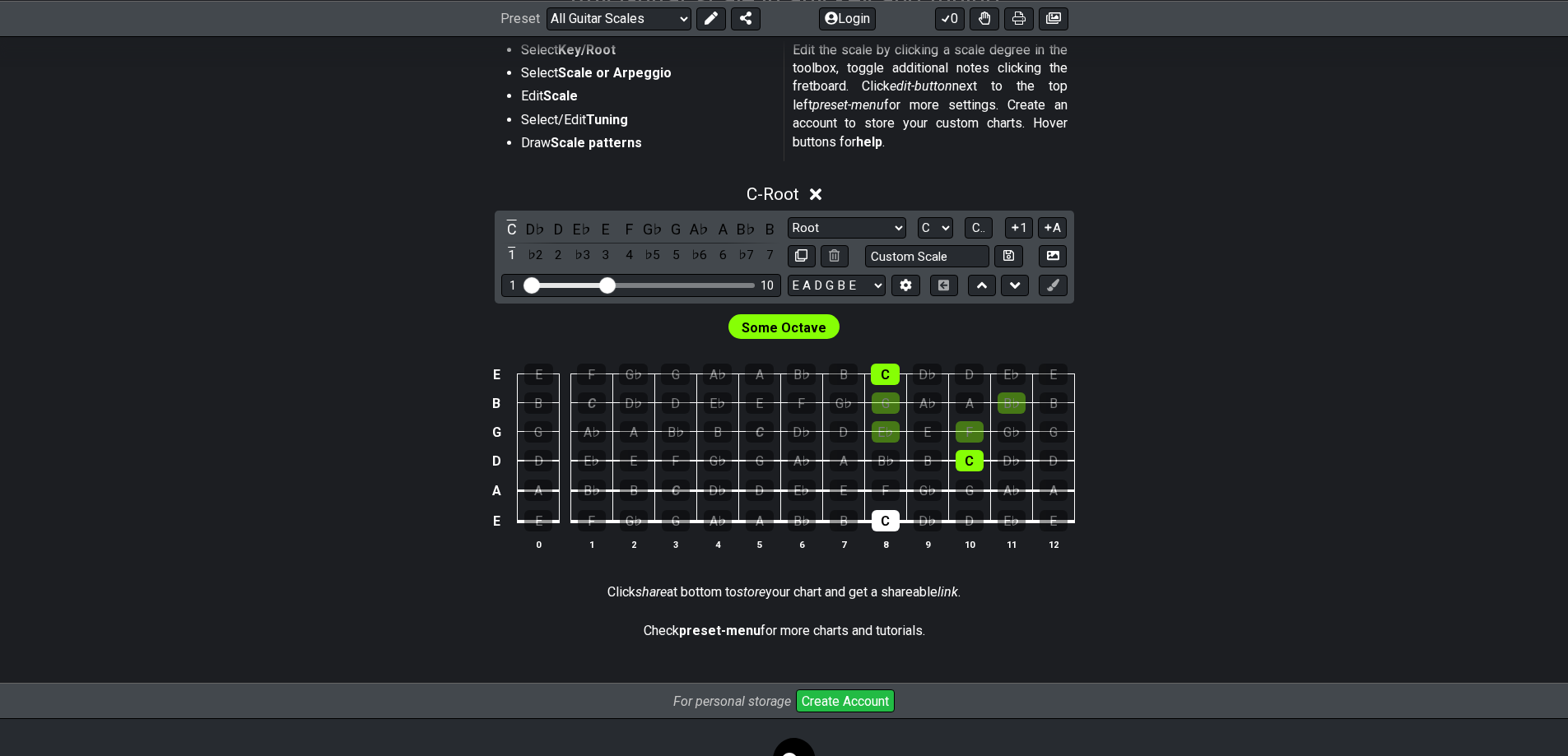
click at [870, 513] on td "C" at bounding box center [885, 506] width 42 height 31
drag, startPoint x: 891, startPoint y: 412, endPoint x: 878, endPoint y: 384, distance: 30.9
click at [888, 412] on div "G" at bounding box center [885, 402] width 28 height 21
click at [878, 374] on div "C" at bounding box center [885, 374] width 29 height 21
click at [883, 399] on div "G" at bounding box center [885, 402] width 28 height 21
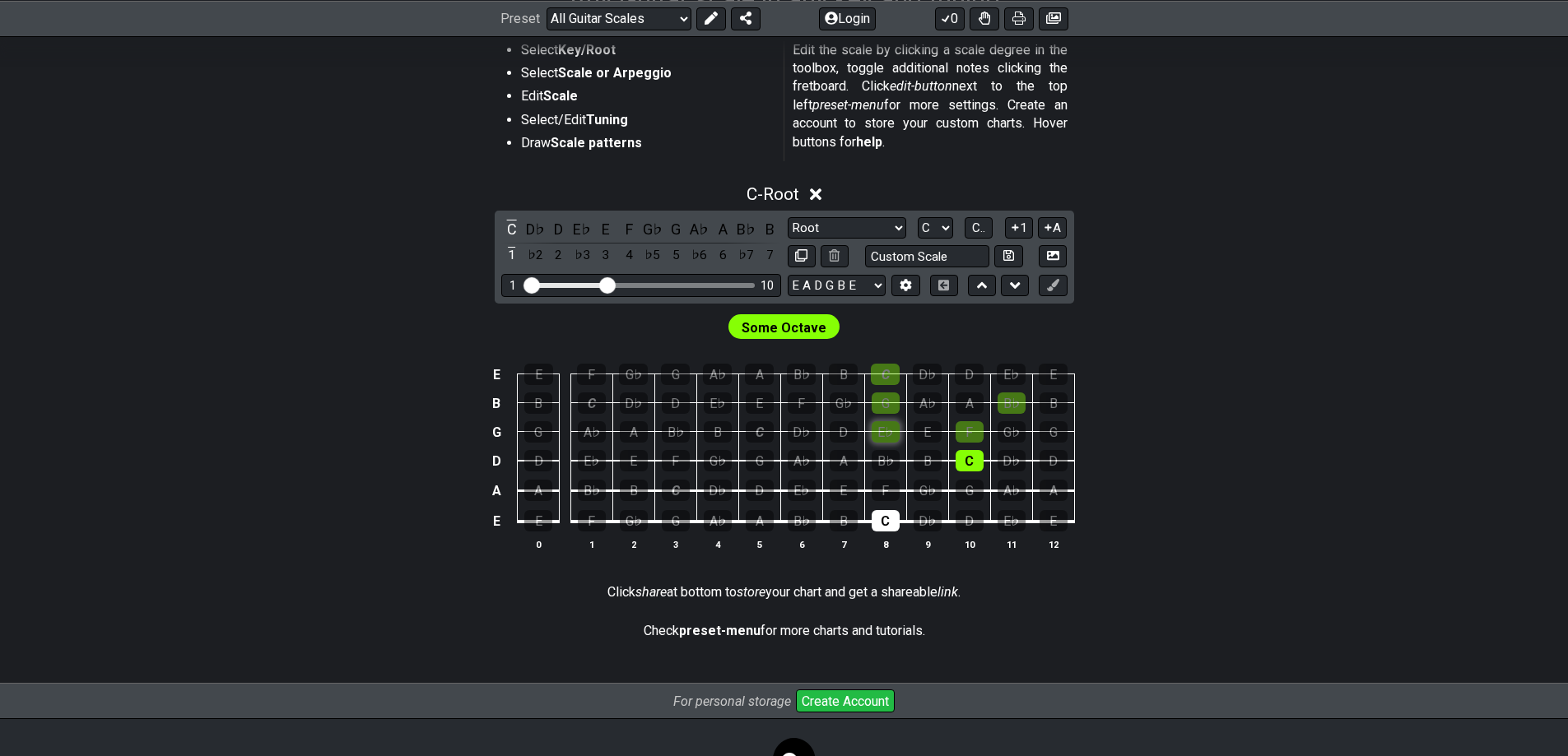
click at [878, 429] on div "E♭" at bounding box center [885, 431] width 28 height 21
click at [784, 327] on span "Some Octave" at bounding box center [784, 327] width 85 height 24
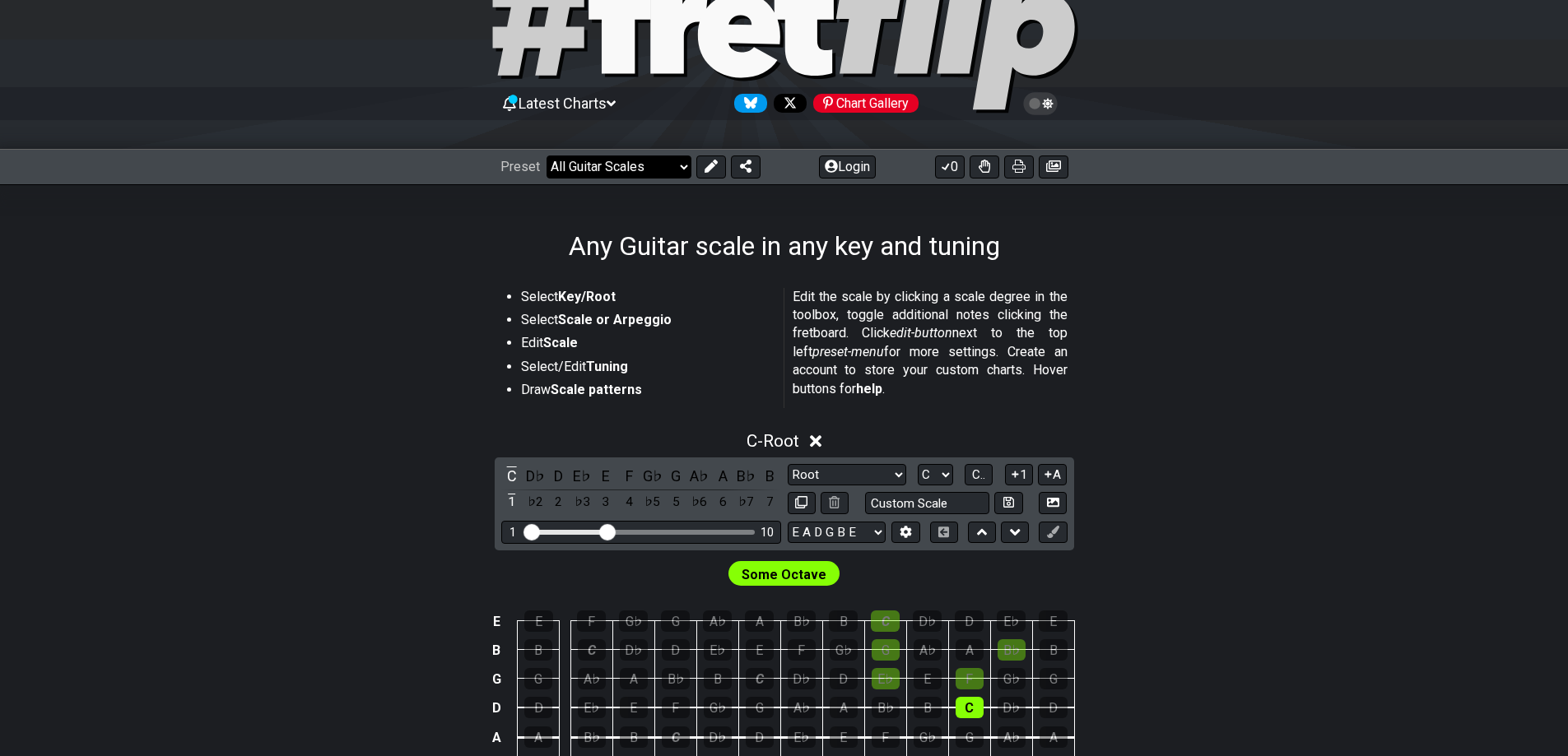
click at [639, 156] on select "Welcome to #fretflip! Template Custom Preset Minor Pentatonic Major Pentatonic …" at bounding box center [619, 167] width 145 height 23
click at [1266, 401] on section "Select Key/Root Select Scale or Arpeggio Edit Scale Select/Edit Tuning Draw Sca…" at bounding box center [784, 351] width 1284 height 139
click at [883, 470] on select "Minor Pentatonic Root Minor Pentatonic Major Pentatonic Minor Blues Major Blues…" at bounding box center [847, 475] width 118 height 22
click at [1322, 384] on section "Select Key/Root Select Scale or Arpeggio Edit Scale Select/Edit Tuning Draw Sca…" at bounding box center [784, 351] width 1284 height 139
click at [641, 174] on select "Welcome to #fretflip! Template Custom Preset Minor Pentatonic Major Pentatonic …" at bounding box center [619, 167] width 145 height 23
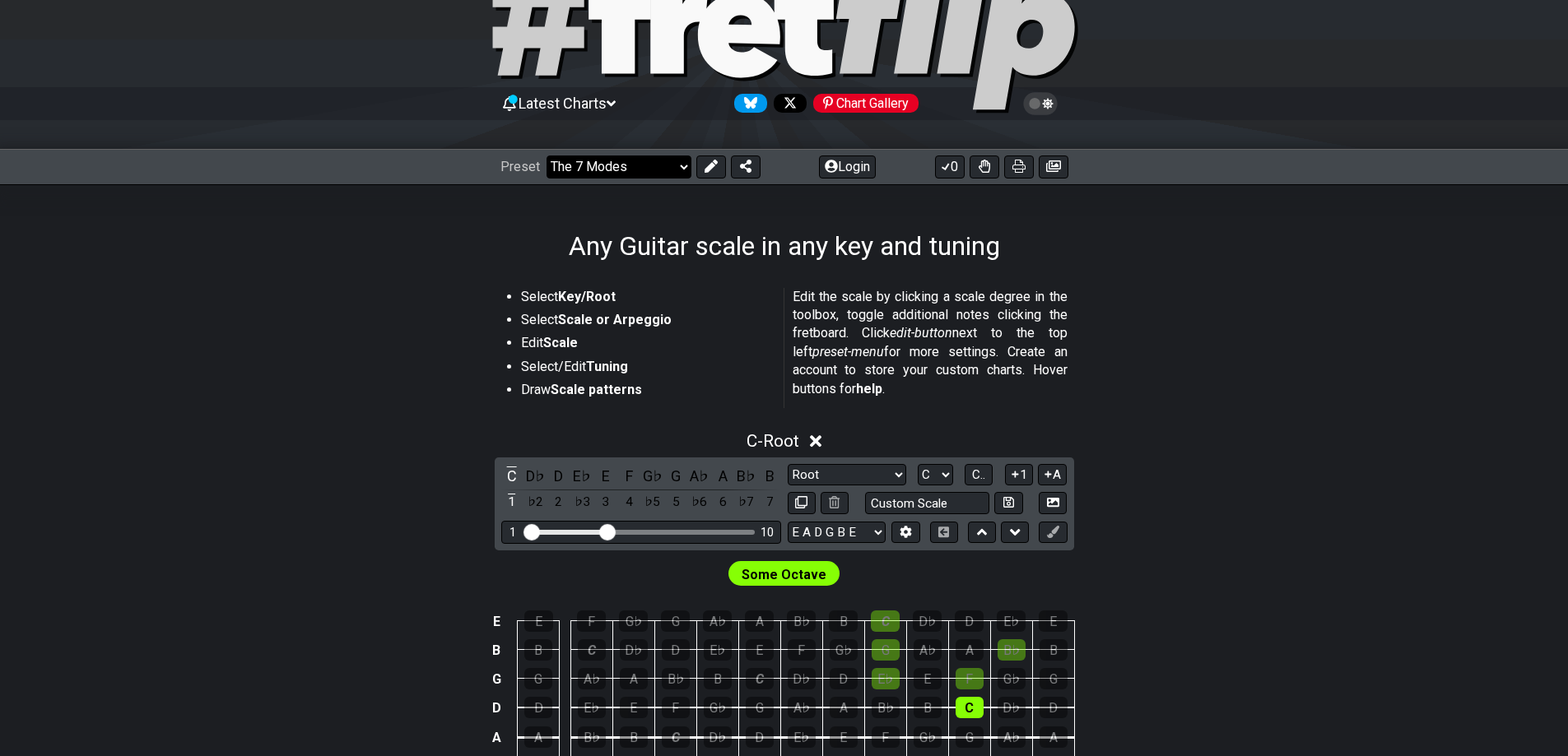
click at [546, 156] on select "Welcome to #fretflip! Template Custom Preset Minor Pentatonic Major Pentatonic …" at bounding box center [619, 167] width 145 height 23
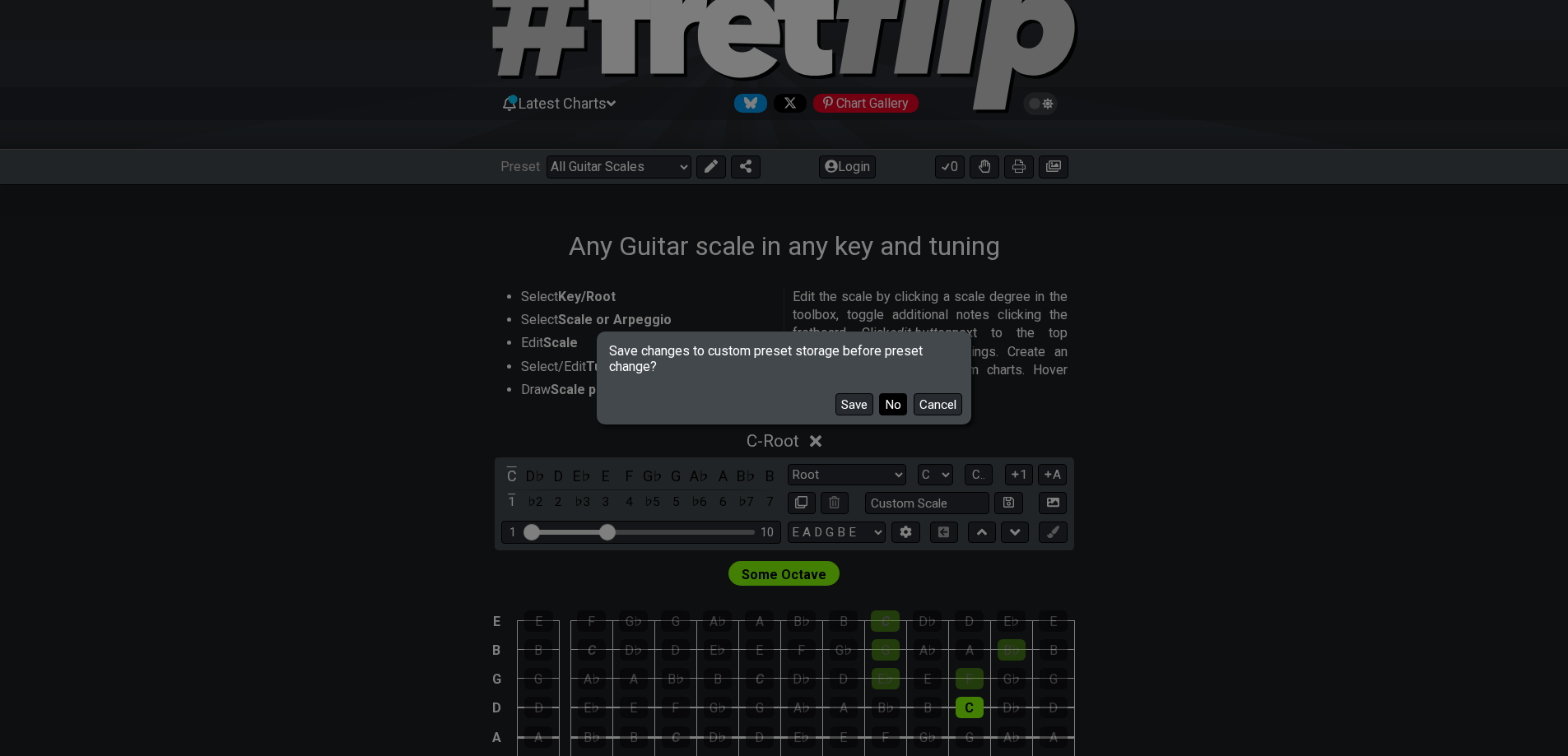
click at [883, 401] on button "No" at bounding box center [892, 404] width 28 height 22
select select "/the-7-modes"
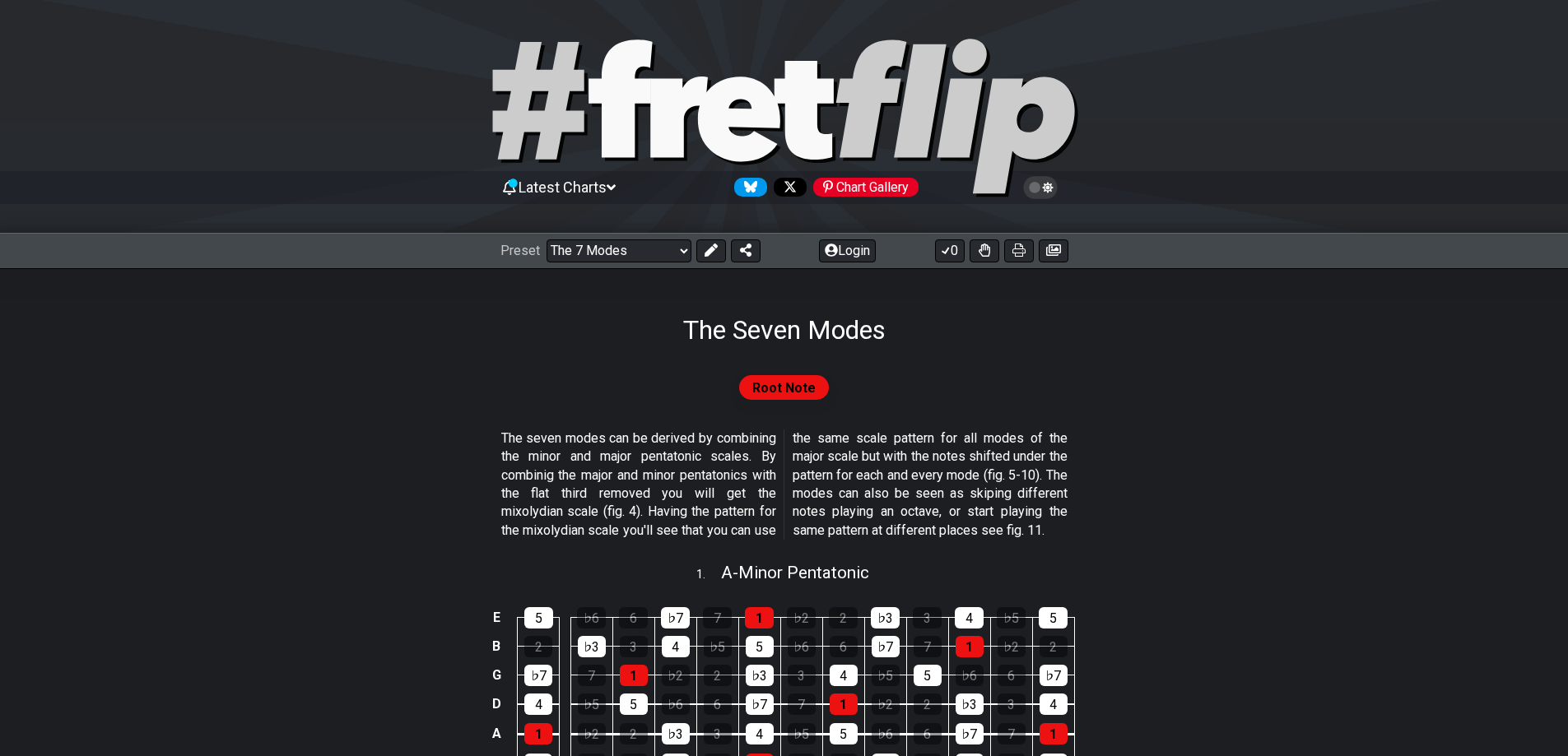
drag, startPoint x: 510, startPoint y: 451, endPoint x: 174, endPoint y: -48, distance: 601.6
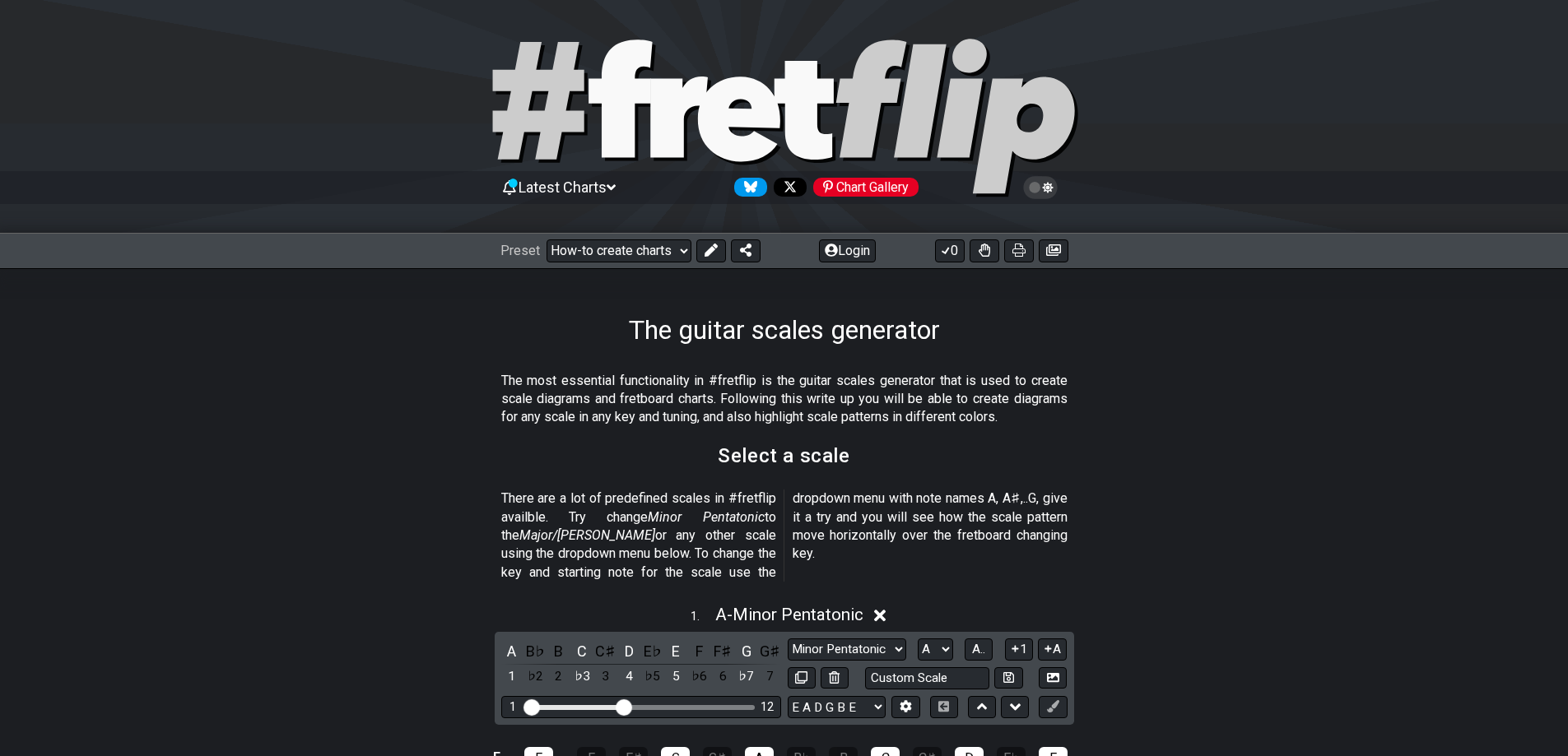
scroll to position [82, 0]
